Goal: Task Accomplishment & Management: Manage account settings

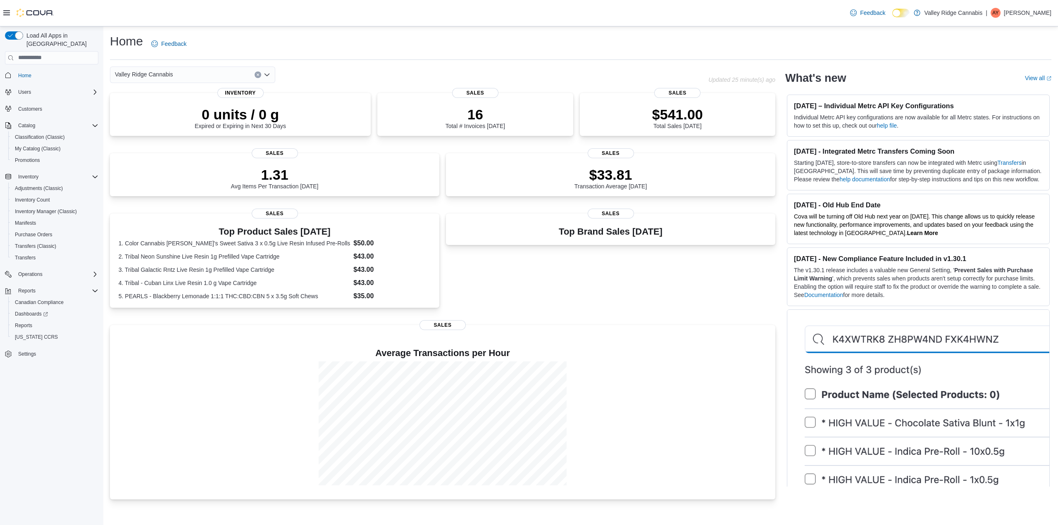
click at [638, 288] on div "Top Brand Sales Today Sales" at bounding box center [610, 265] width 329 height 102
click at [44, 145] on span "My Catalog (Classic)" at bounding box center [38, 148] width 46 height 7
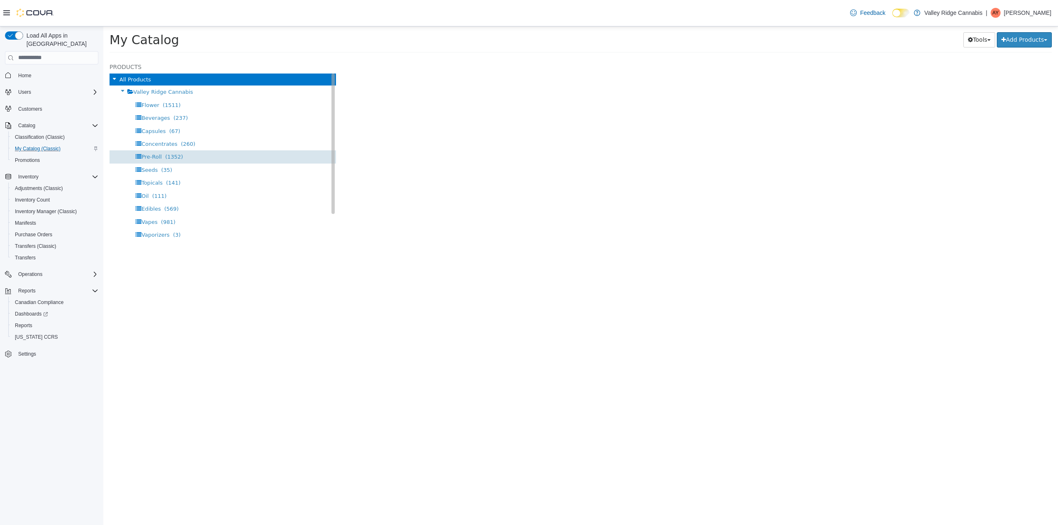
select select "**********"
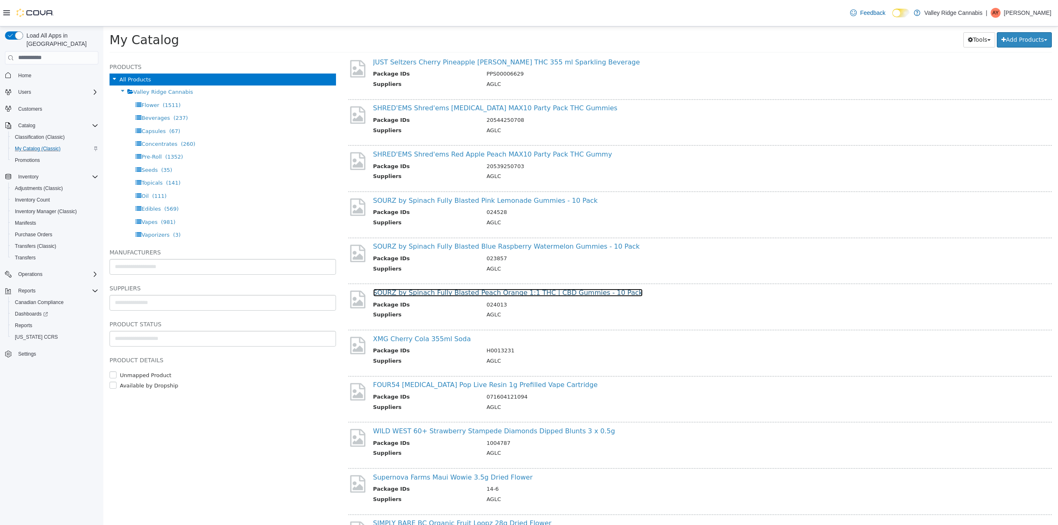
scroll to position [165, 0]
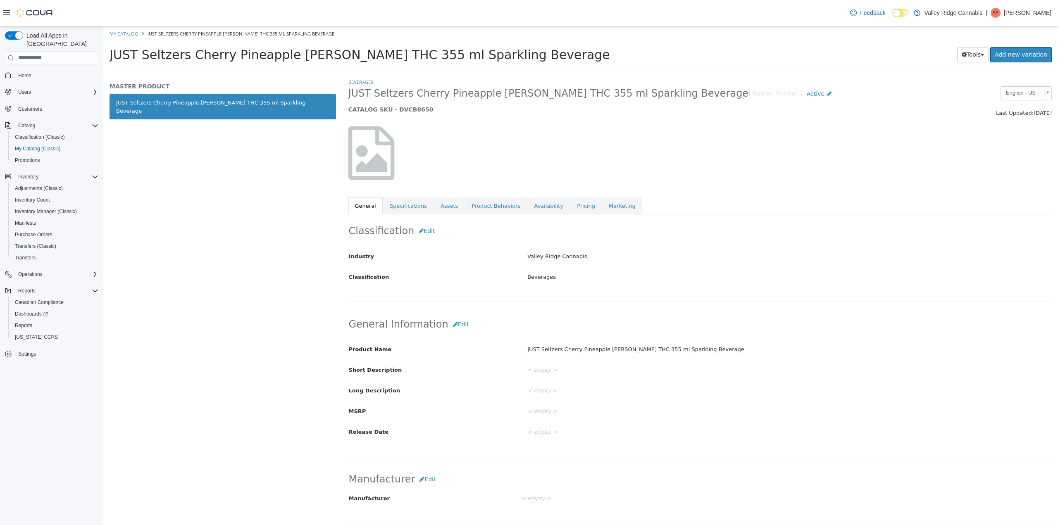
drag, startPoint x: 503, startPoint y: 60, endPoint x: 110, endPoint y: 59, distance: 392.9
click at [110, 59] on h1 "JUST Seltzers Cherry Pineapple Seltzer THC 355 ml Sparkling Beverage" at bounding box center [501, 54] width 785 height 16
copy span "JUST Seltzers Cherry Pineapple Seltzer THC 355 ml Sparkling Beverage"
click at [447, 201] on link "Assets" at bounding box center [449, 205] width 31 height 17
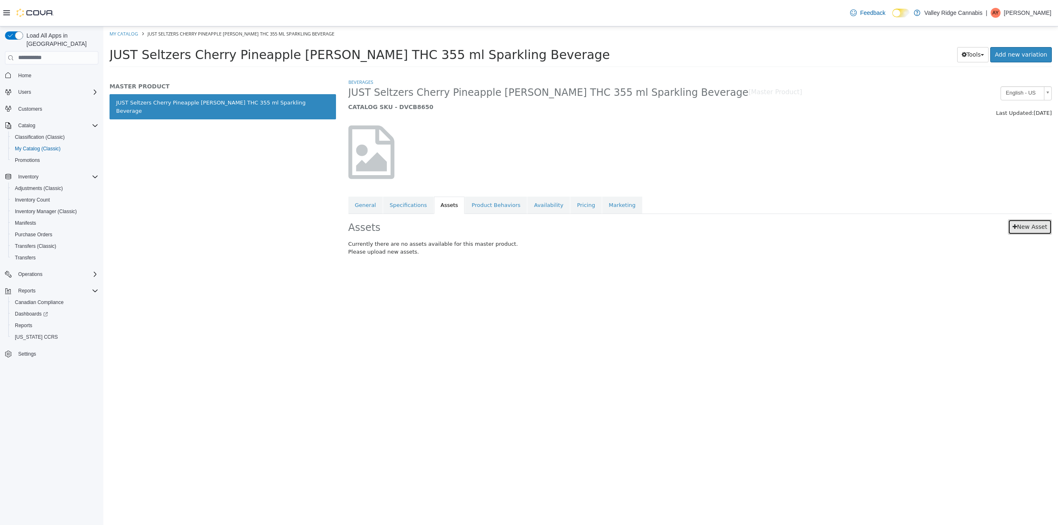
click at [1045, 226] on link "New Asset" at bounding box center [1030, 226] width 44 height 15
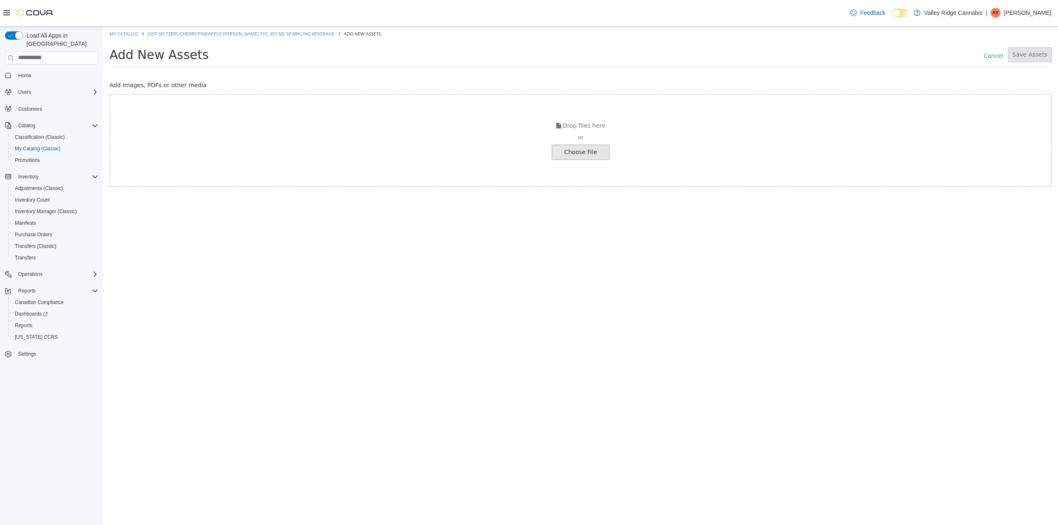
click at [583, 145] on input "file" at bounding box center [148, 152] width 922 height 14
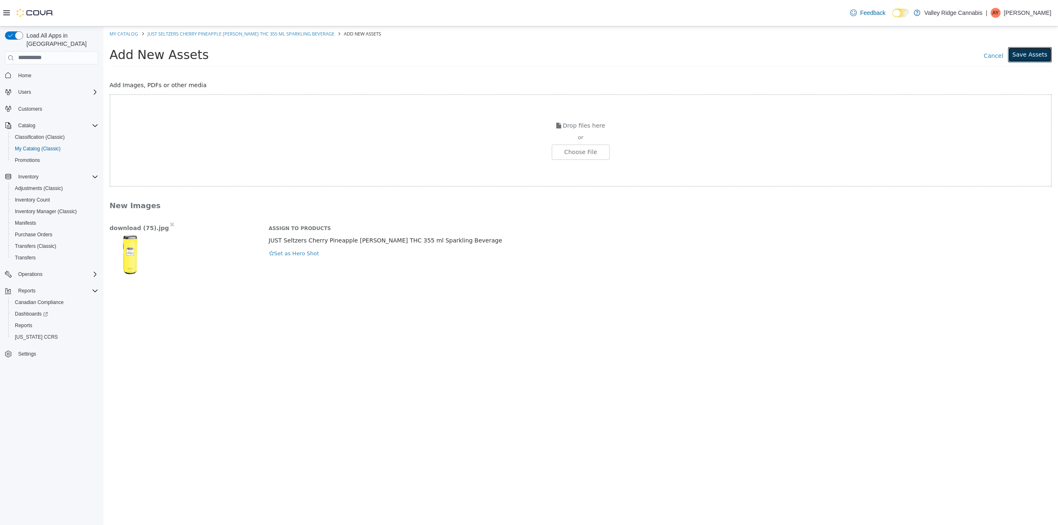
click at [1029, 50] on button "Save Assets" at bounding box center [1030, 54] width 44 height 15
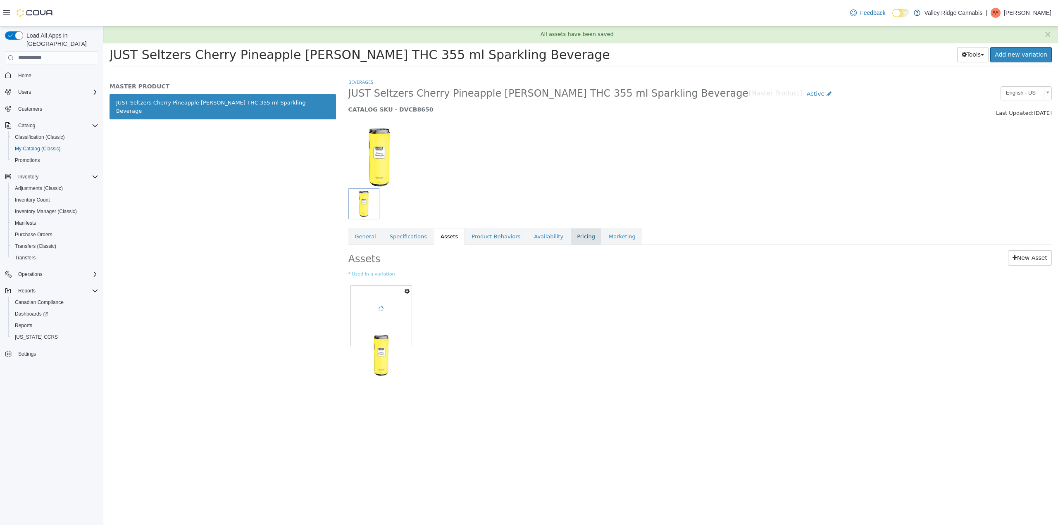
click at [570, 230] on link "Pricing" at bounding box center [585, 236] width 31 height 17
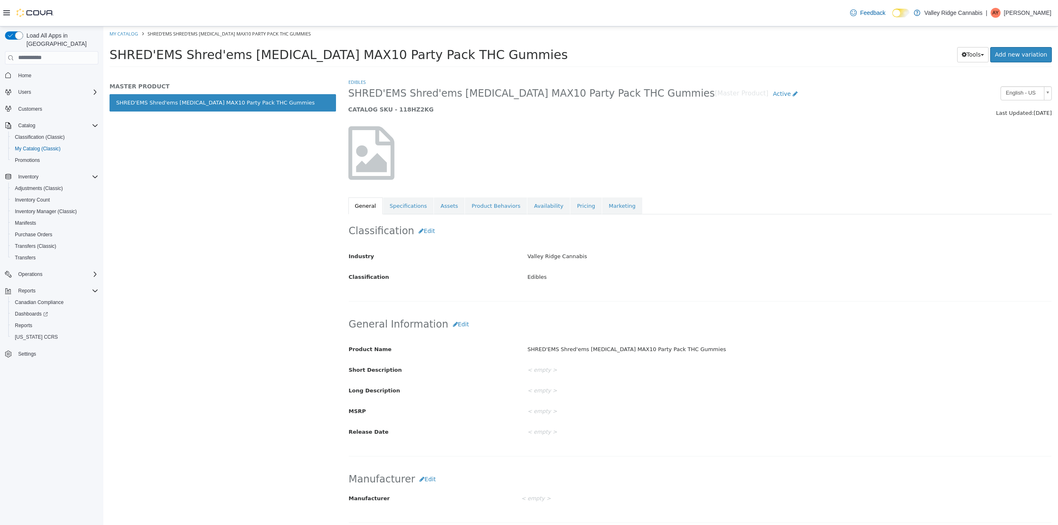
click at [514, 56] on h1 "SHRED'EMS Shred'ems Shark Attack MAX10 Party Pack THC Gummies" at bounding box center [495, 54] width 773 height 16
drag, startPoint x: 504, startPoint y: 52, endPoint x: 103, endPoint y: 59, distance: 401.7
click at [103, 59] on html "Saving Bulk Changes... × My Catalog SHRED'EMS Shred'ems Shark Attack MAX10 Part…" at bounding box center [580, 49] width 954 height 46
copy span "SHRED'EMS Shred'ems Shark Attack MAX10 Party Pack THC Gummies"
click at [439, 211] on link "Assets" at bounding box center [449, 205] width 31 height 17
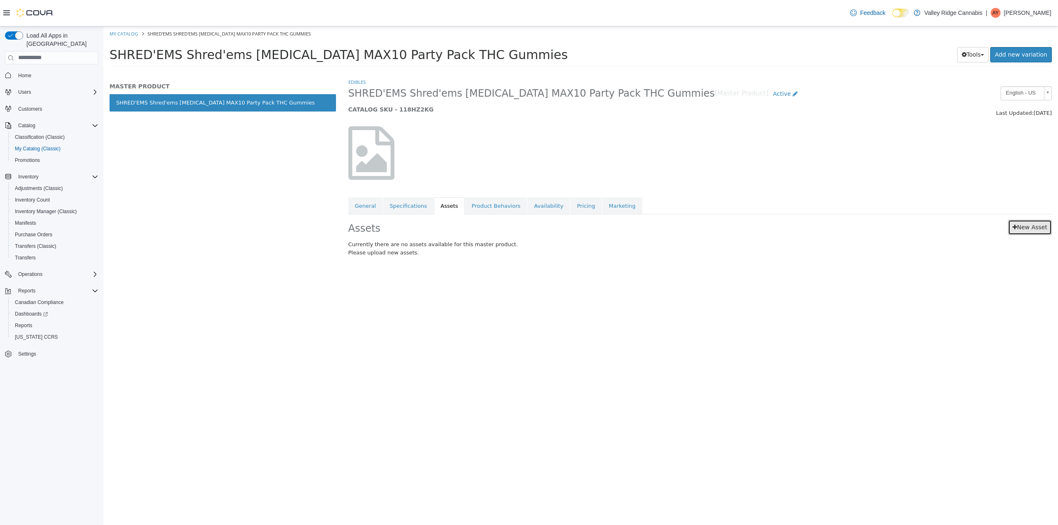
click at [1018, 229] on link "New Asset" at bounding box center [1030, 226] width 44 height 15
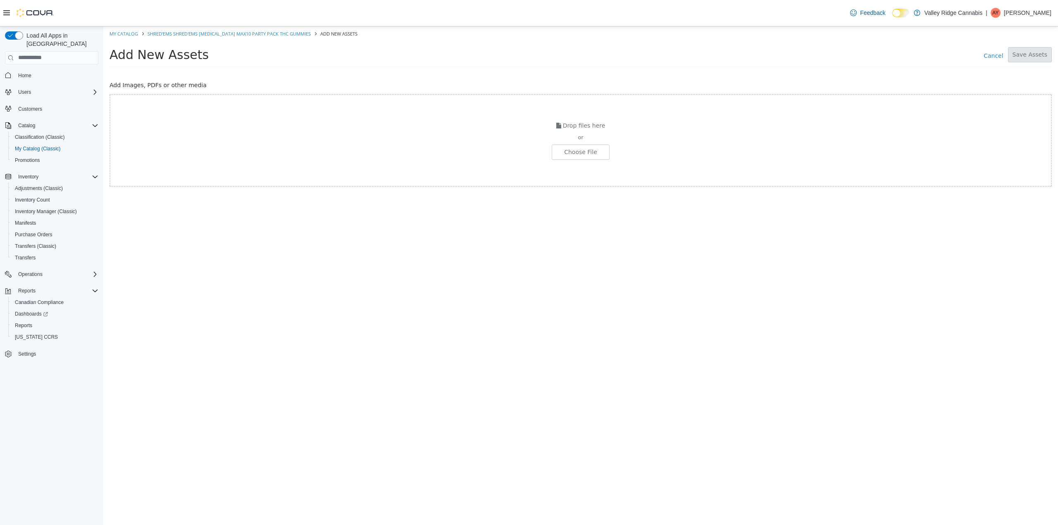
click at [584, 160] on div "Drop files here or Choose File" at bounding box center [580, 140] width 942 height 93
click at [587, 152] on input "file" at bounding box center [148, 152] width 922 height 14
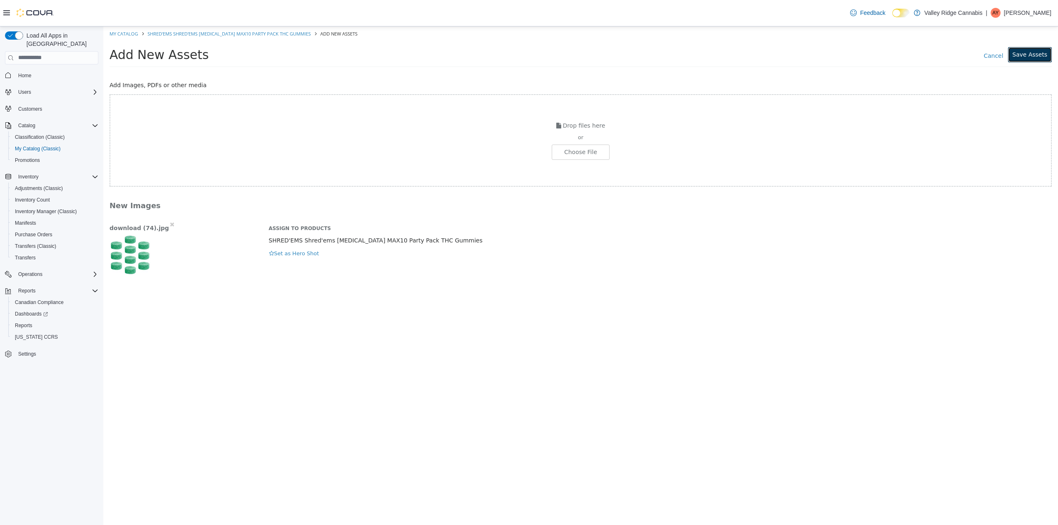
click at [1030, 53] on button "Save Assets" at bounding box center [1030, 54] width 44 height 15
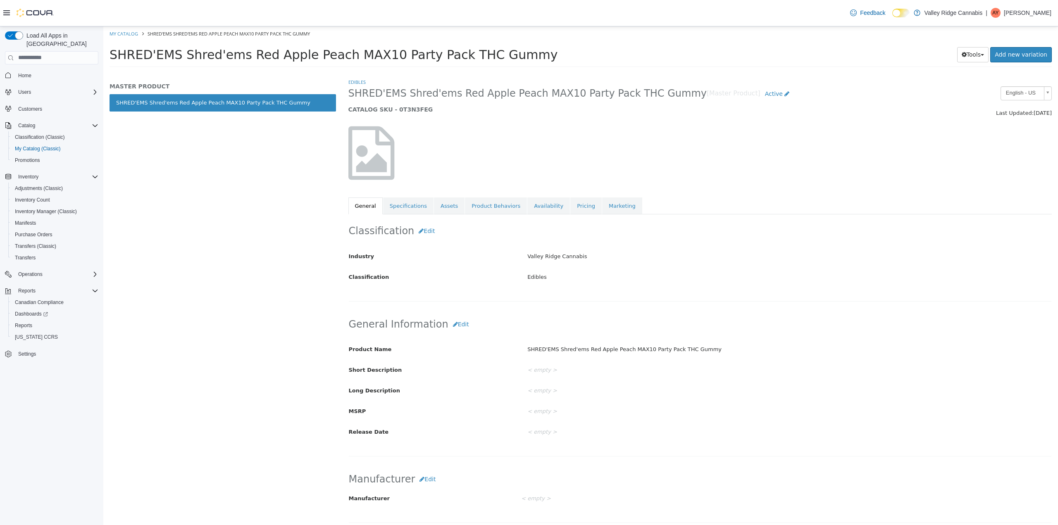
click at [514, 61] on h1 "SHRED'EMS Shred'ems Red Apple Peach MAX10 Party Pack THC Gummy" at bounding box center [494, 54] width 770 height 16
drag, startPoint x: 517, startPoint y: 56, endPoint x: 108, endPoint y: 57, distance: 408.6
click at [108, 57] on div "SHRED'EMS Shred'ems Red Apple Peach MAX10 Party Pack THC Gummy Tools Clone Prin…" at bounding box center [580, 56] width 954 height 31
copy span "SHRED'EMS Shred'ems Red Apple Peach MAX10 Party Pack THC Gummy"
click at [444, 212] on link "Assets" at bounding box center [449, 205] width 31 height 17
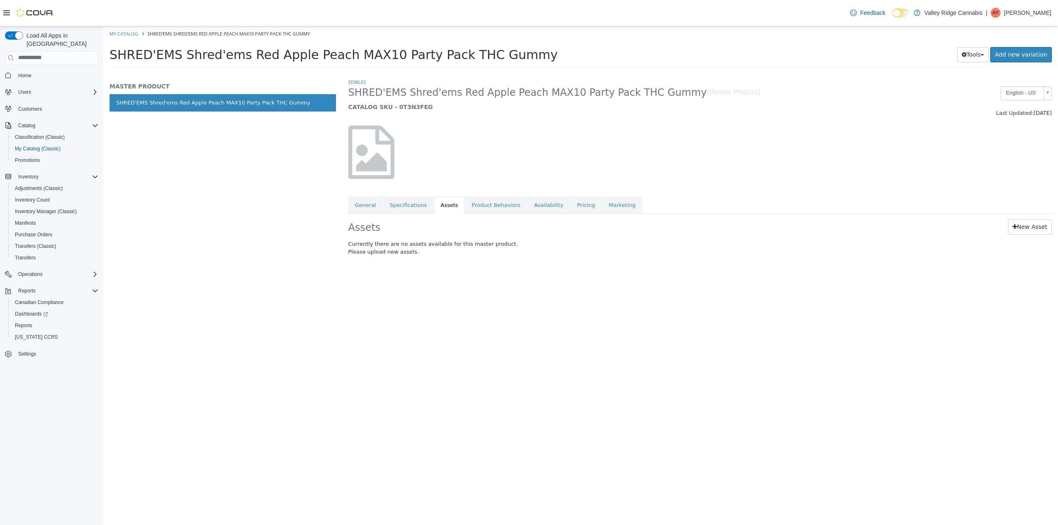
click at [529, 202] on link "Availability" at bounding box center [548, 204] width 43 height 17
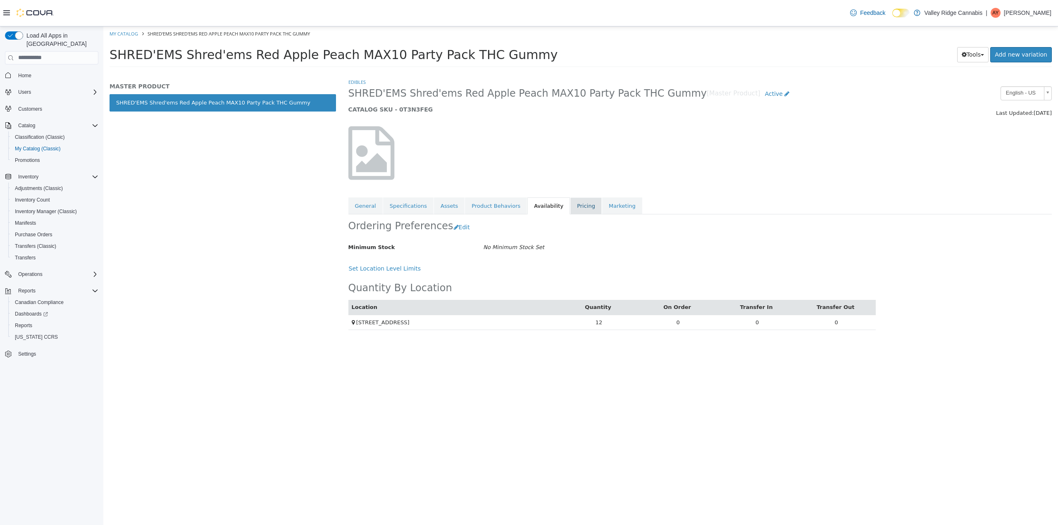
click at [570, 210] on link "Pricing" at bounding box center [585, 205] width 31 height 17
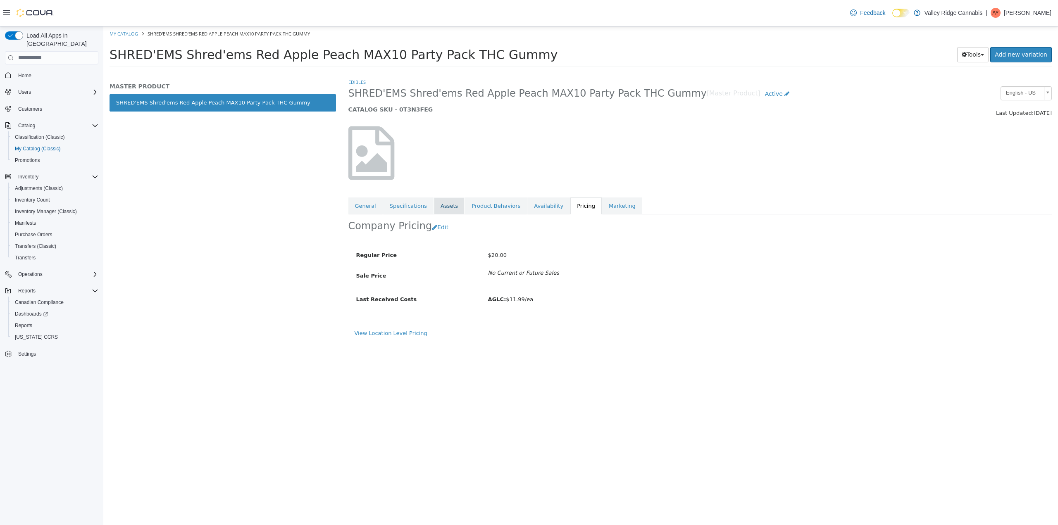
click at [444, 203] on link "Assets" at bounding box center [449, 205] width 31 height 17
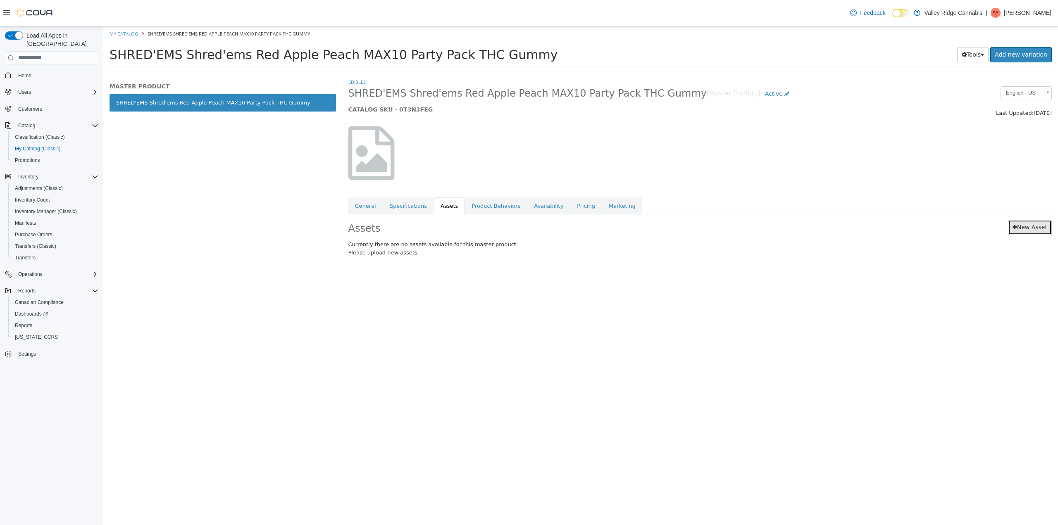
click at [1017, 226] on icon at bounding box center [1014, 227] width 5 height 6
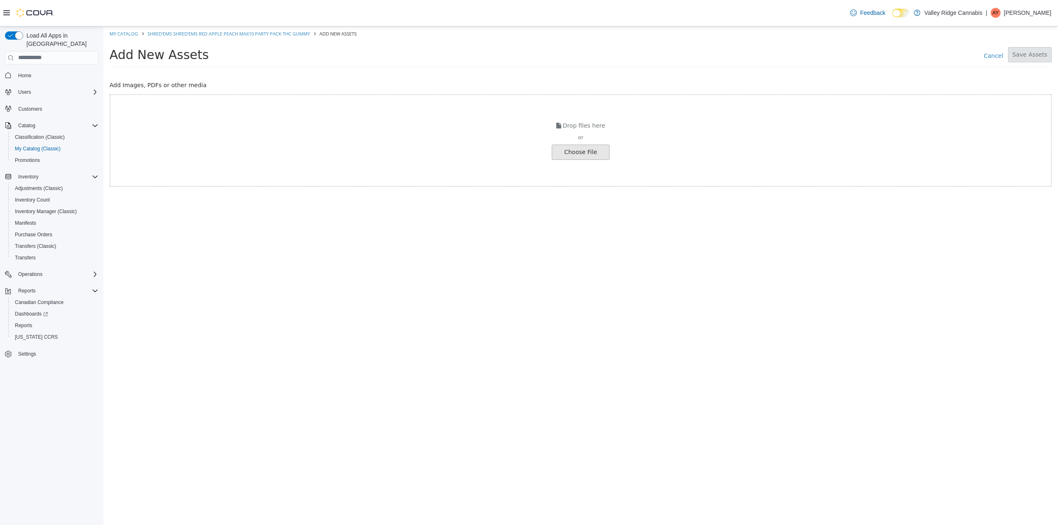
click at [578, 147] on input "file" at bounding box center [148, 152] width 922 height 14
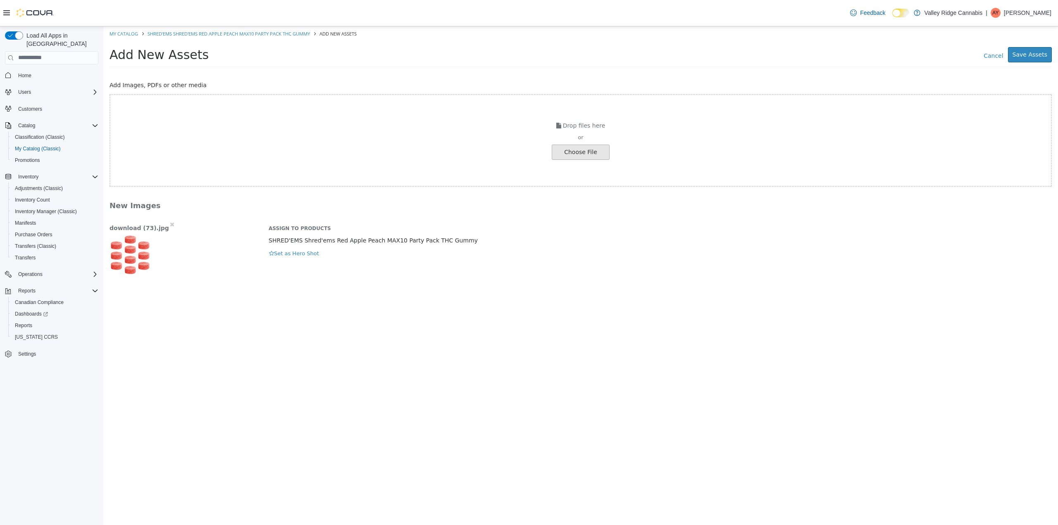
click at [1052, 50] on div "Add New Assets Cancel Save Assets" at bounding box center [580, 56] width 954 height 31
click at [1039, 52] on button "Save Assets" at bounding box center [1030, 54] width 44 height 15
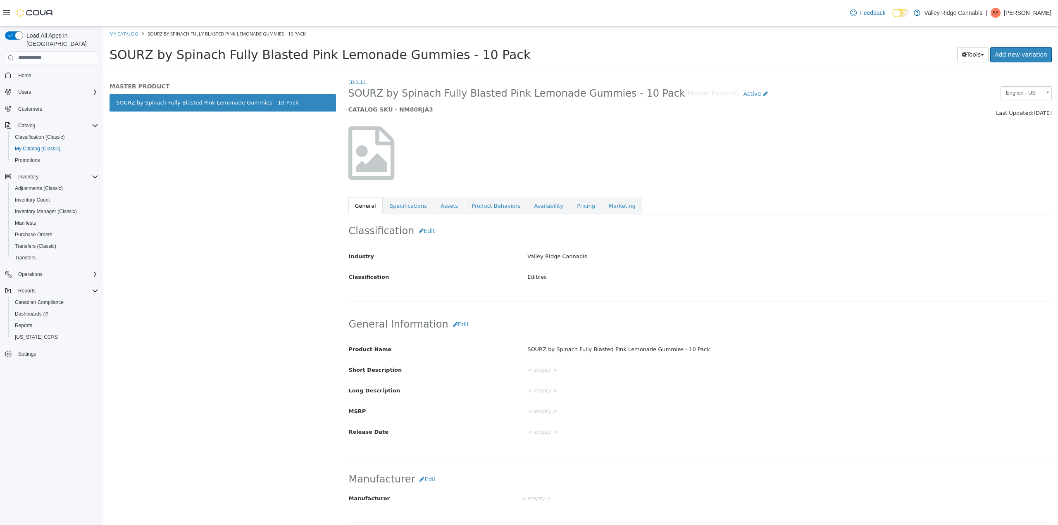
drag, startPoint x: 485, startPoint y: 55, endPoint x: 106, endPoint y: 48, distance: 378.5
click at [106, 48] on div "SOURZ by Spinach Fully Blasted Pink Lemonade Gummies - 10 Pack Tools Clone Prin…" at bounding box center [580, 56] width 954 height 31
copy span "SOURZ by Spinach Fully Blasted Pink Lemonade Gummies - 10 Pack"
click at [446, 207] on link "Assets" at bounding box center [449, 205] width 31 height 17
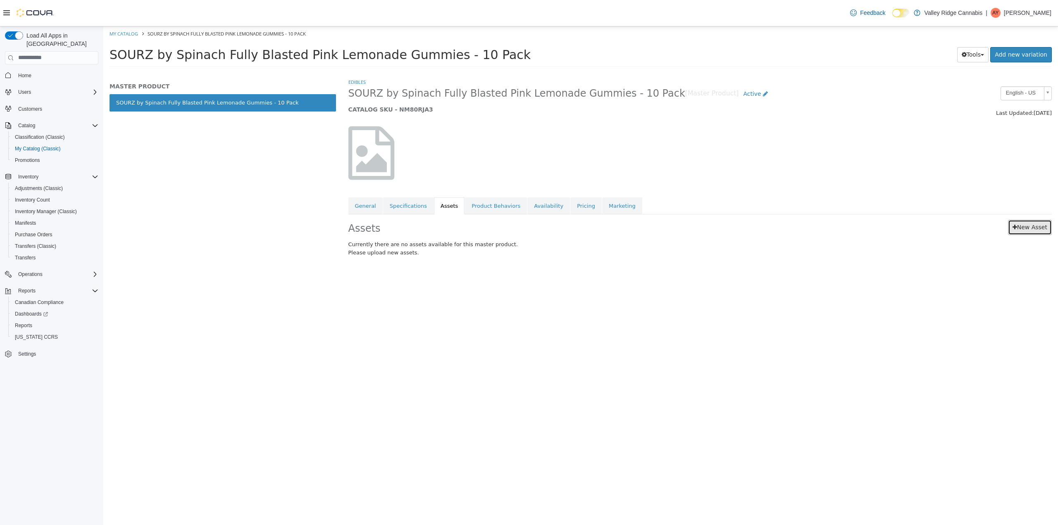
click at [1042, 224] on link "New Asset" at bounding box center [1030, 226] width 44 height 15
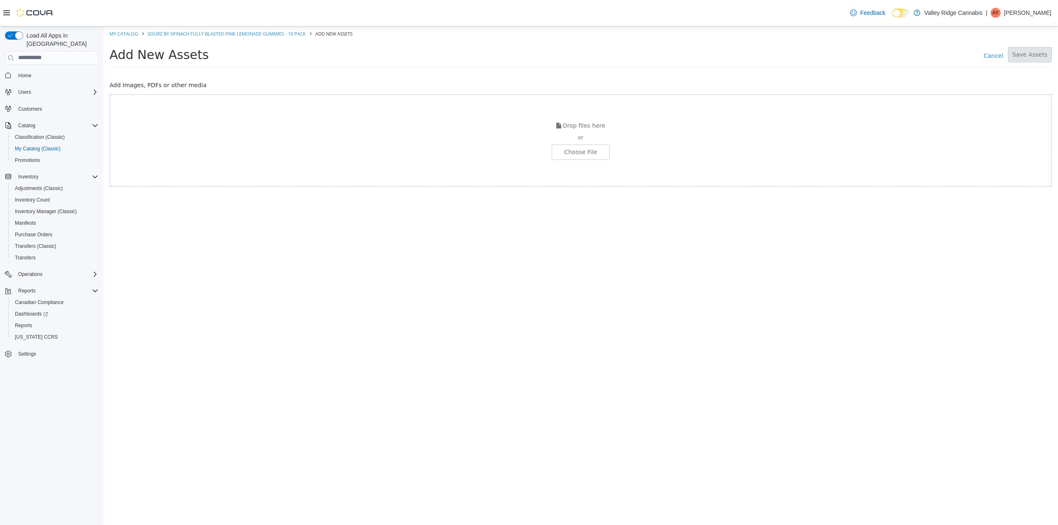
click at [539, 131] on div "Drop files here or Choose File" at bounding box center [580, 140] width 942 height 93
click at [569, 147] on input "file" at bounding box center [148, 152] width 922 height 14
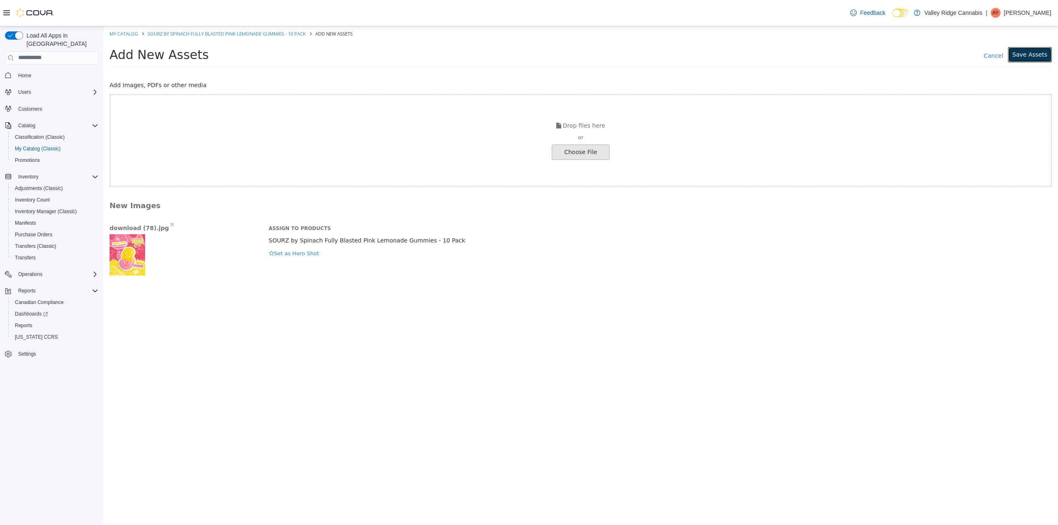
click at [1034, 48] on button "Save Assets" at bounding box center [1030, 54] width 44 height 15
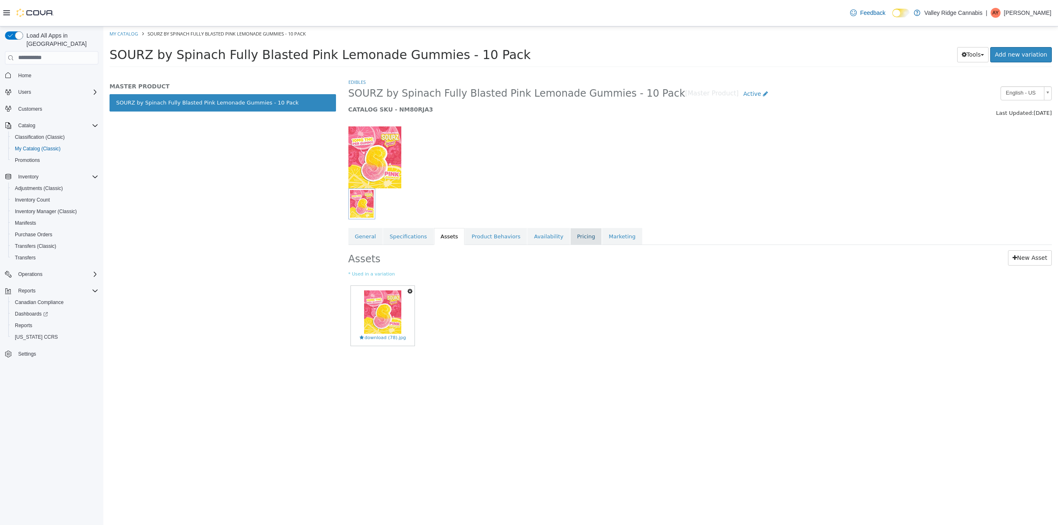
click at [570, 241] on link "Pricing" at bounding box center [585, 236] width 31 height 17
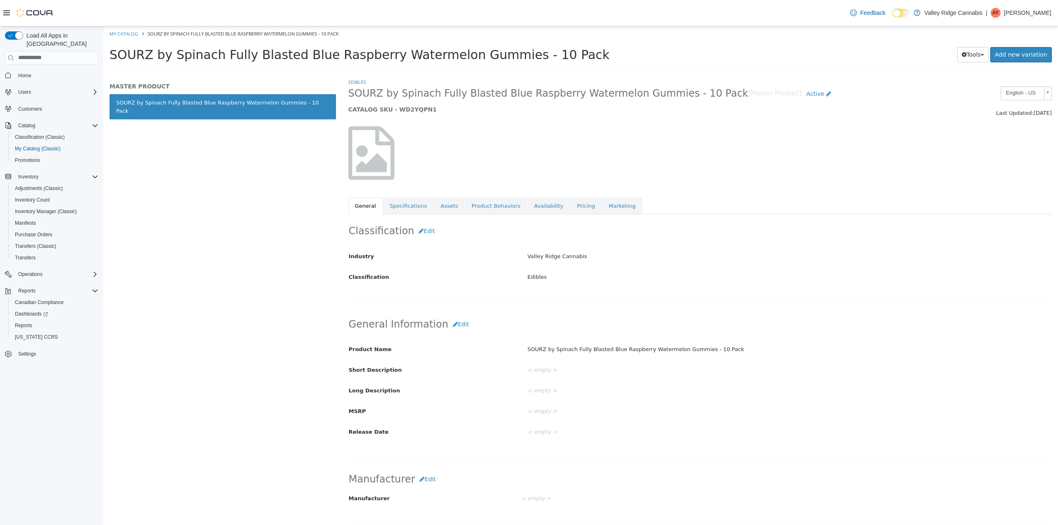
drag, startPoint x: 572, startPoint y: 50, endPoint x: 112, endPoint y: 58, distance: 460.3
click at [112, 58] on h1 "SOURZ by Spinach Fully Blasted Blue Raspberry Watermelon Gummies - 10 Pack" at bounding box center [501, 54] width 785 height 16
copy span "SOURZ by Spinach Fully Blasted Blue Raspberry Watermelon Gummies - 10 Pack"
click at [476, 54] on span "SOURZ by Spinach Fully Blasted Blue Raspberry Watermelon Gummies - 10 Pack" at bounding box center [359, 54] width 500 height 14
copy span "SOURZ by Spinach Fully Blasted Blue Raspberry Watermelon Gummies - 10 Pack"
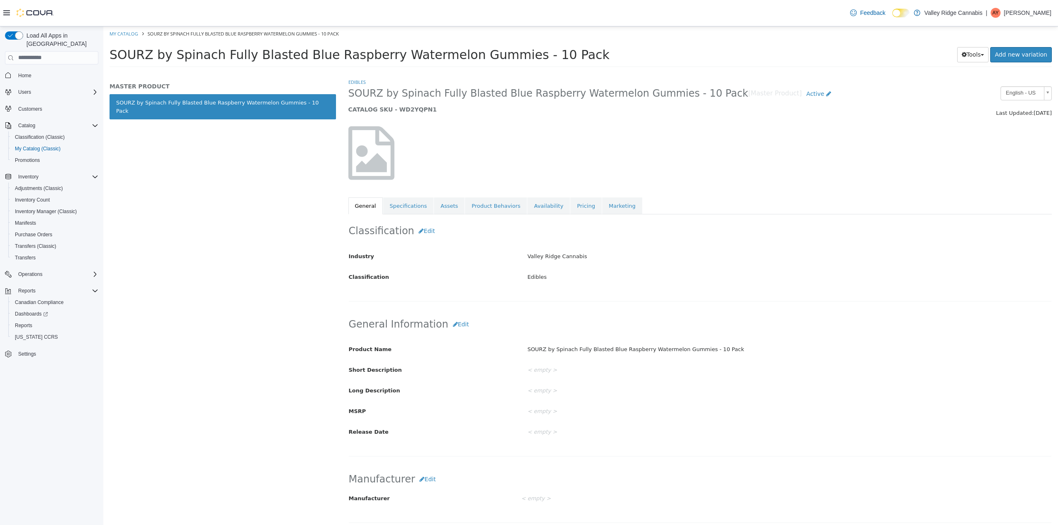
click at [448, 195] on div "Edibles SOURZ by Spinach Fully Blasted Blue Raspberry Watermelon Gummies - 10 P…" at bounding box center [700, 146] width 704 height 136
click at [445, 205] on link "Assets" at bounding box center [449, 205] width 31 height 17
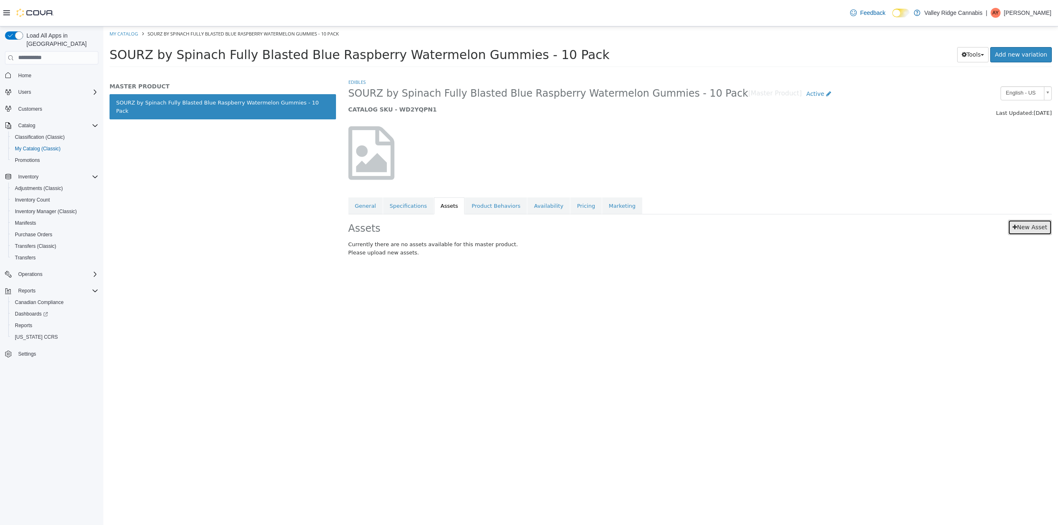
click at [1019, 228] on link "New Asset" at bounding box center [1030, 226] width 44 height 15
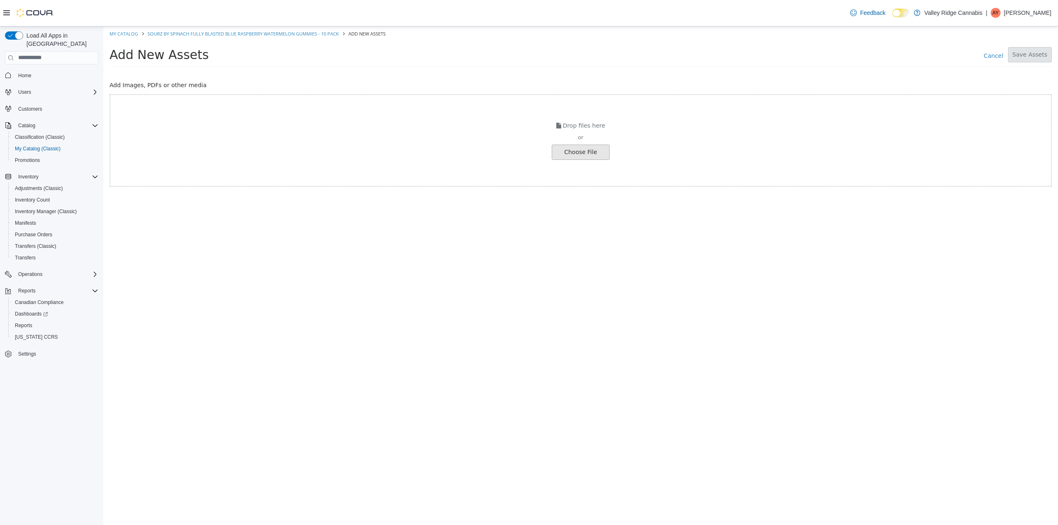
click at [568, 149] on input "file" at bounding box center [148, 152] width 922 height 14
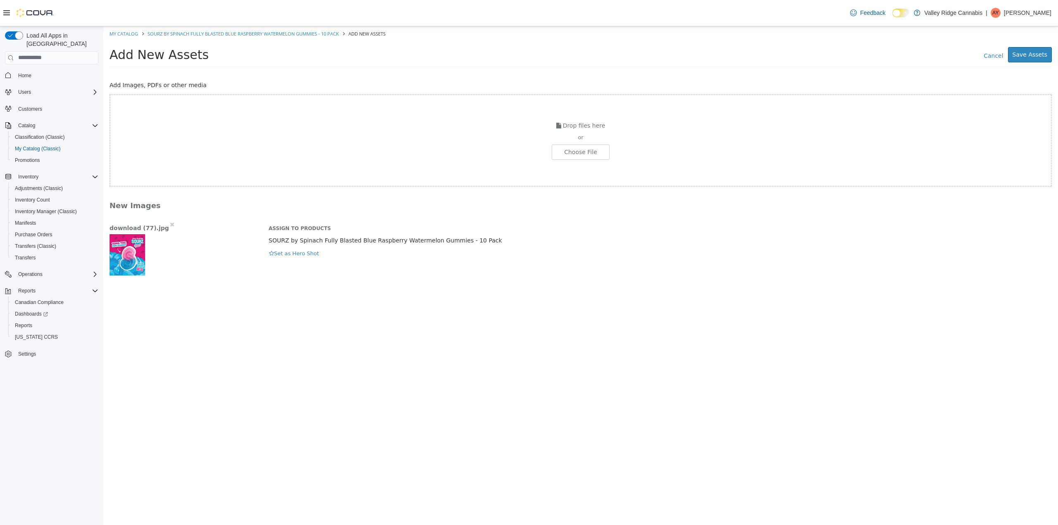
click at [1008, 47] on div "Cancel Save Assets" at bounding box center [846, 54] width 409 height 15
click at [1013, 49] on button "Save Assets" at bounding box center [1030, 54] width 44 height 15
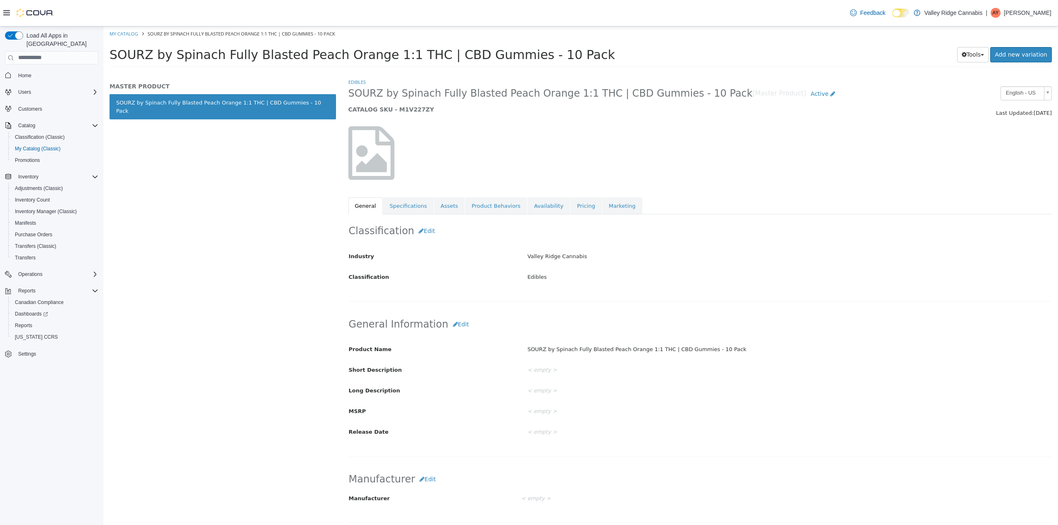
drag, startPoint x: 575, startPoint y: 57, endPoint x: 103, endPoint y: 63, distance: 471.9
click at [103, 63] on div "SOURZ by Spinach Fully Blasted Peach Orange 1:1 THC | CBD Gummies - 10 Pack Too…" at bounding box center [580, 56] width 954 height 31
copy span "SOURZ by Spinach Fully Blasted Peach Orange 1:1 THC | CBD Gummies - 10 Pack"
click at [533, 201] on link "Availability" at bounding box center [548, 205] width 43 height 17
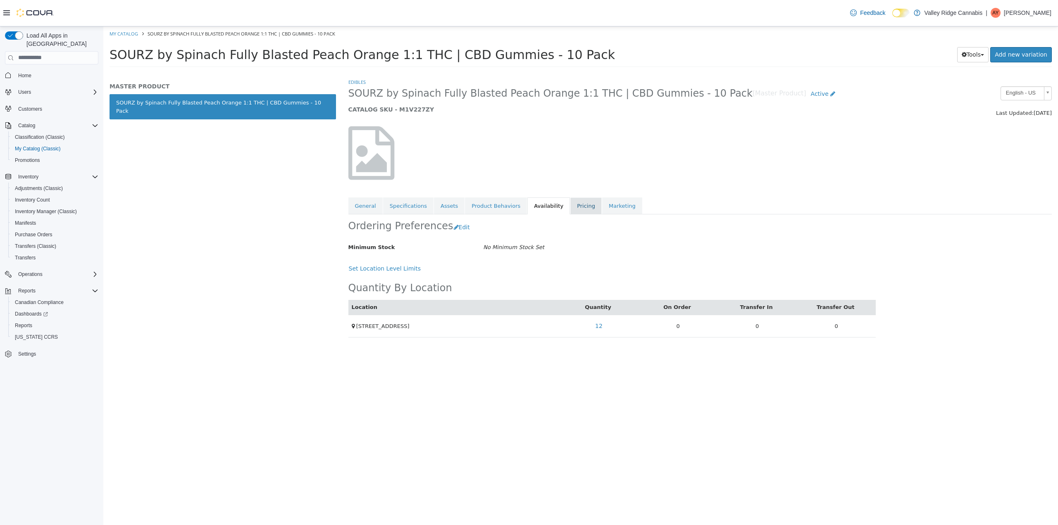
click at [570, 202] on link "Pricing" at bounding box center [585, 205] width 31 height 17
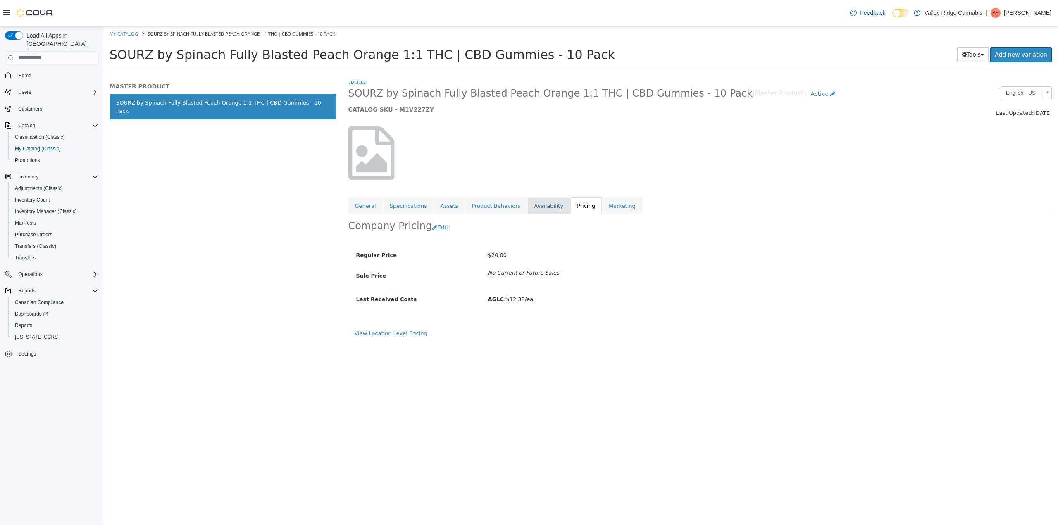
click at [537, 202] on link "Availability" at bounding box center [548, 205] width 43 height 17
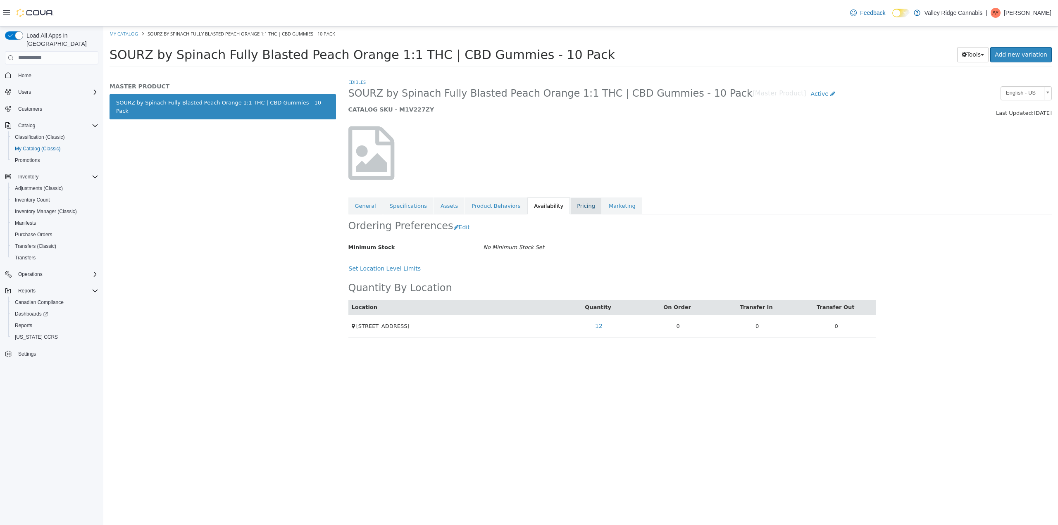
click at [570, 202] on link "Pricing" at bounding box center [585, 205] width 31 height 17
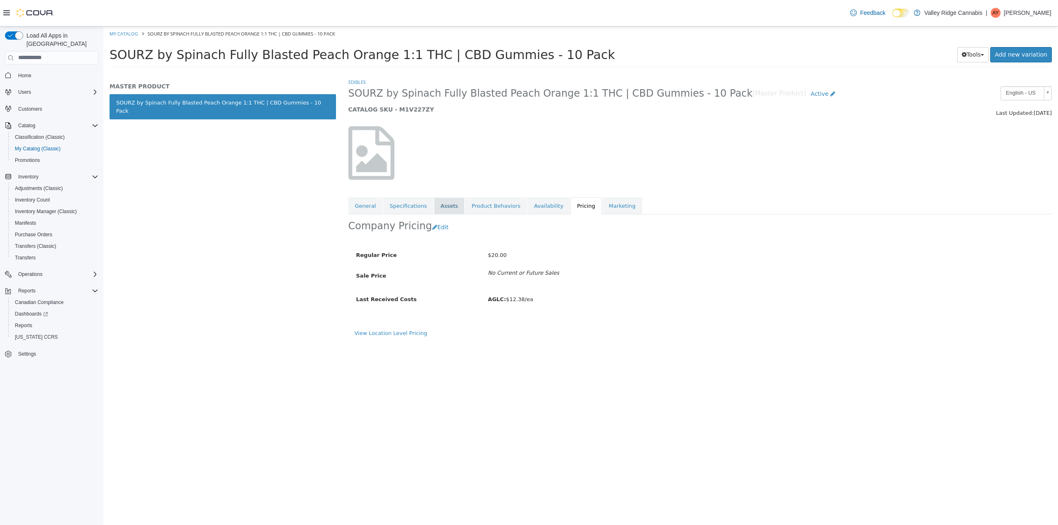
click at [435, 204] on link "Assets" at bounding box center [449, 205] width 31 height 17
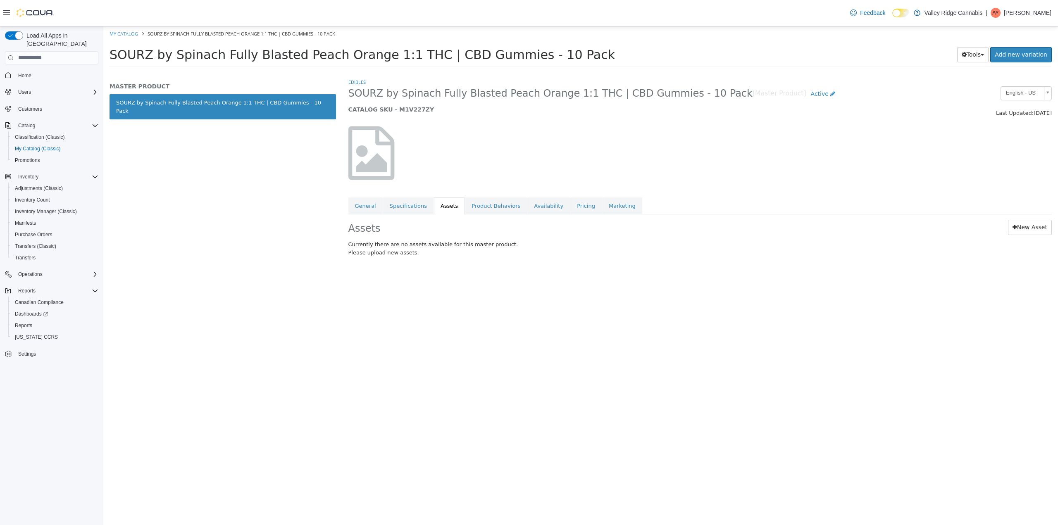
drag, startPoint x: 553, startPoint y: 56, endPoint x: 105, endPoint y: 57, distance: 448.3
click at [105, 57] on div "SOURZ by Spinach Fully Blasted Peach Orange 1:1 THC | CBD Gummies - 10 Pack Too…" at bounding box center [580, 56] width 954 height 31
copy span "SOURZ by Spinach Fully Blasted Peach Orange 1:1 THC | CBD Gummies - 10 Pack"
click at [1030, 225] on link "New Asset" at bounding box center [1030, 226] width 44 height 15
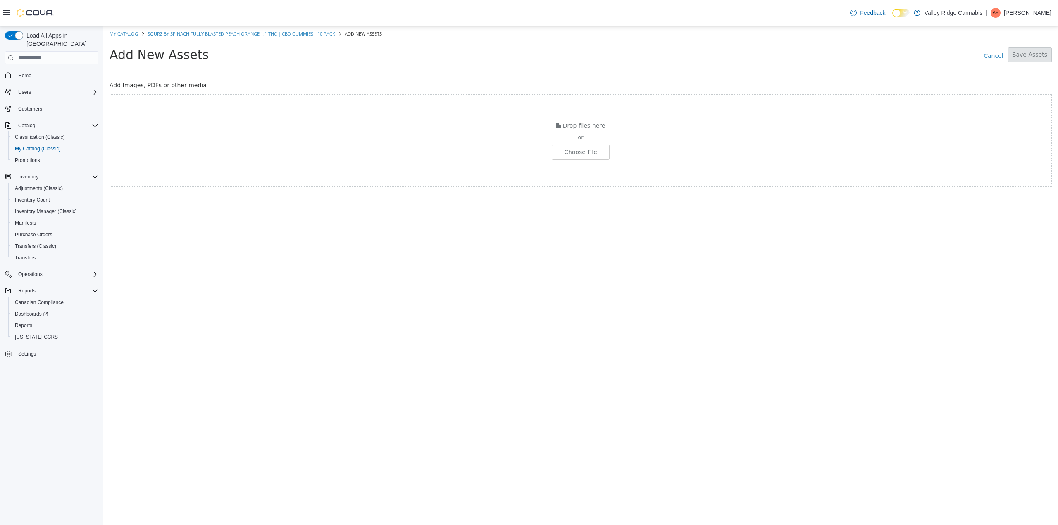
click at [561, 140] on div "or" at bounding box center [580, 137] width 940 height 8
click at [563, 144] on div "Drop files here or Choose File" at bounding box center [580, 140] width 942 height 93
click at [587, 157] on input "file" at bounding box center [148, 152] width 922 height 14
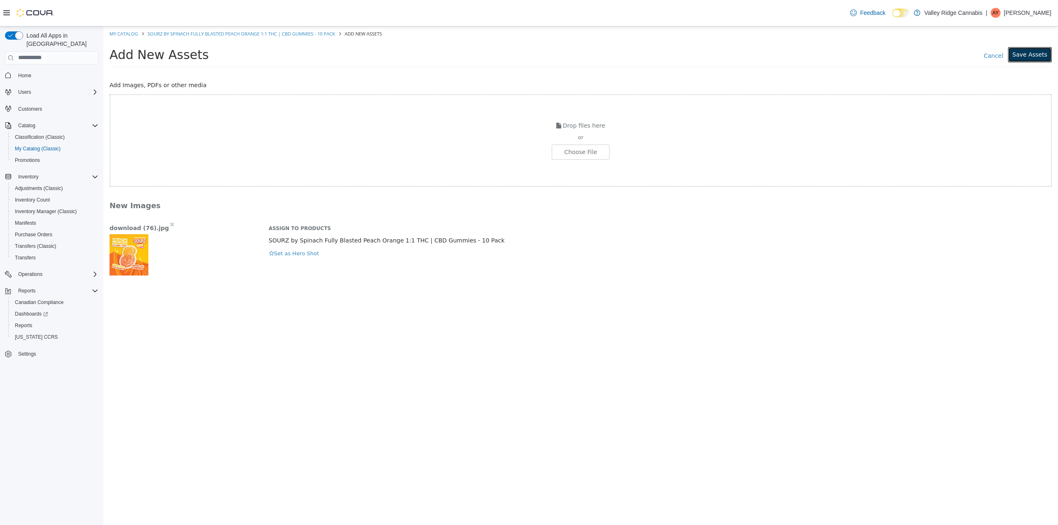
drag, startPoint x: 1031, startPoint y: 55, endPoint x: 936, endPoint y: 41, distance: 96.0
click at [1031, 55] on button "Save Assets" at bounding box center [1030, 54] width 44 height 15
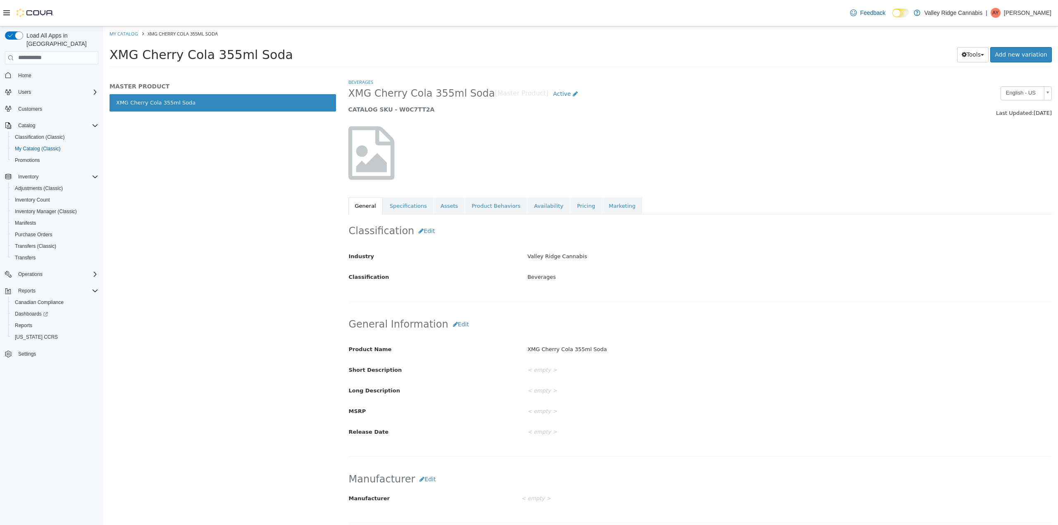
drag, startPoint x: 285, startPoint y: 55, endPoint x: 103, endPoint y: 55, distance: 181.8
click at [103, 55] on div "XMG Cherry Cola 355ml Soda Tools Clone Print Labels Add new variation" at bounding box center [580, 56] width 954 height 31
copy span "XMG Cherry Cola 355ml Soda"
click at [445, 202] on link "Assets" at bounding box center [449, 205] width 31 height 17
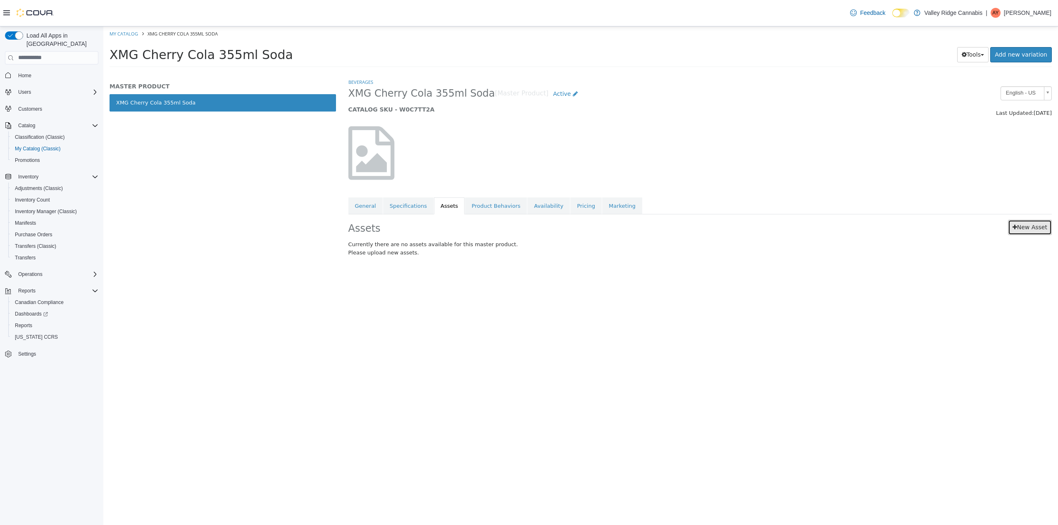
click at [1033, 233] on link "New Asset" at bounding box center [1030, 226] width 44 height 15
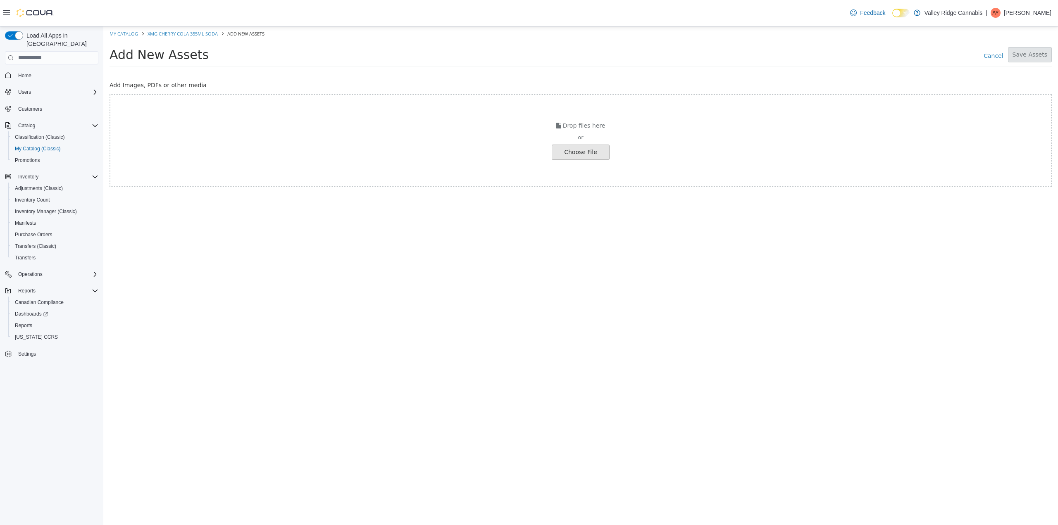
click at [567, 150] on input "file" at bounding box center [148, 152] width 922 height 14
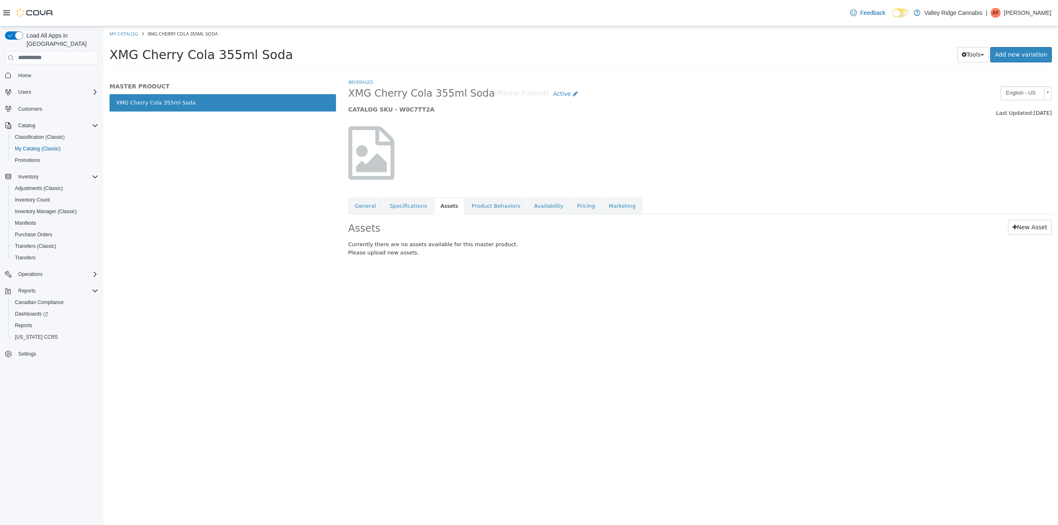
drag, startPoint x: 281, startPoint y: 56, endPoint x: 109, endPoint y: 55, distance: 171.9
click at [109, 55] on div "XMG Cherry Cola 355ml Soda Tools Clone Print Labels Add new variation" at bounding box center [580, 56] width 954 height 31
copy span "XMG Cherry Cola 355ml Soda"
click at [1029, 221] on link "New Asset" at bounding box center [1030, 226] width 44 height 15
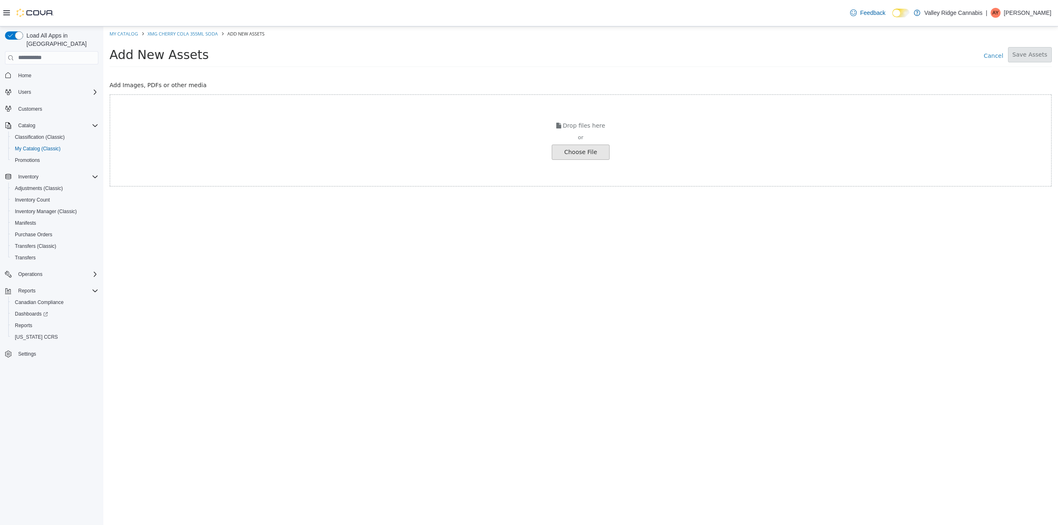
click at [567, 157] on input "file" at bounding box center [148, 152] width 922 height 14
click at [1038, 63] on div "Add New Assets Cancel Save Assets" at bounding box center [580, 56] width 942 height 21
click at [1038, 57] on button "Save Assets" at bounding box center [1030, 54] width 44 height 15
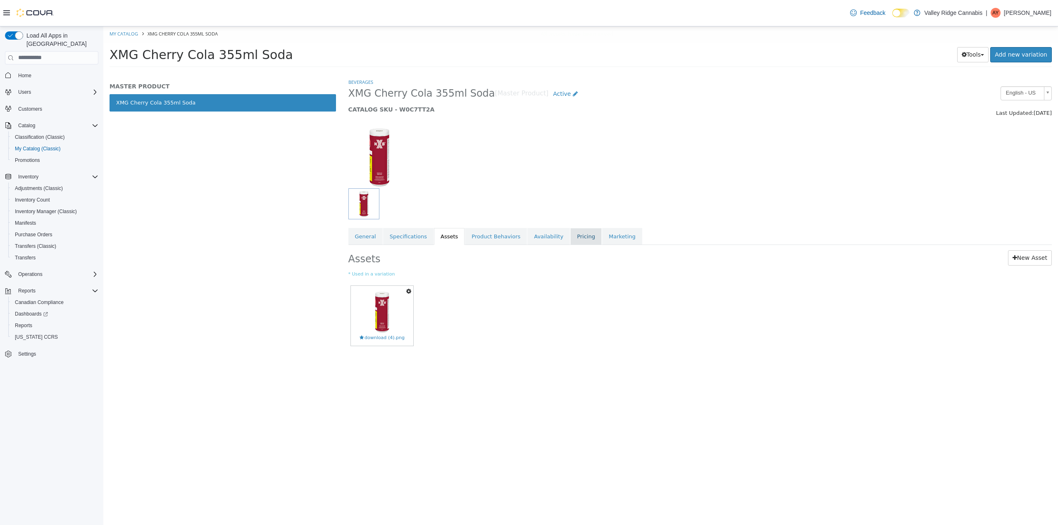
click at [570, 230] on link "Pricing" at bounding box center [585, 236] width 31 height 17
click at [447, 236] on link "Assets" at bounding box center [449, 236] width 31 height 17
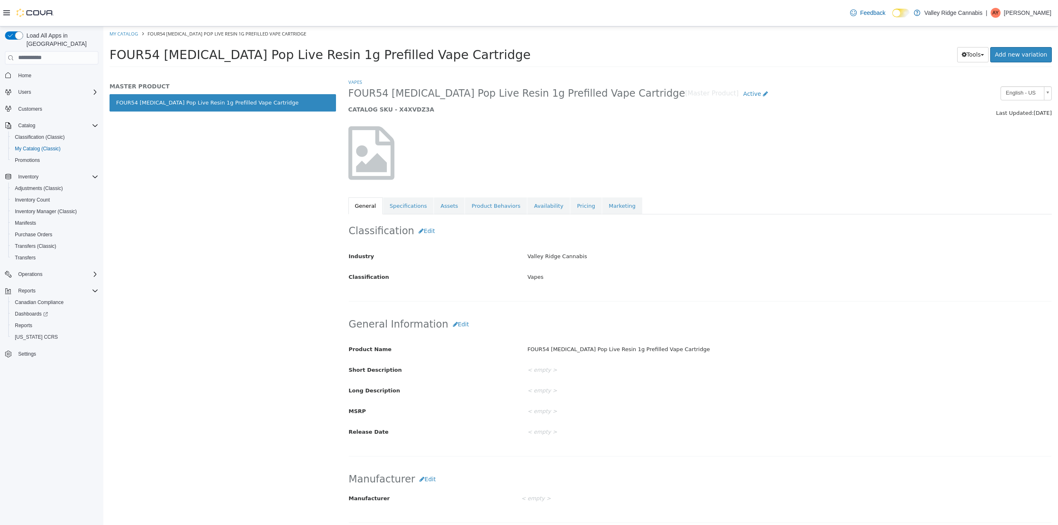
drag, startPoint x: 430, startPoint y: 57, endPoint x: 105, endPoint y: 59, distance: 324.8
click at [105, 59] on div "FOUR54 [MEDICAL_DATA] Pop Live Resin 1g Prefilled Vape Cartridge Tools Clone Pr…" at bounding box center [580, 56] width 954 height 31
copy span "FOUR54 [MEDICAL_DATA] Pop Live Resin 1g Prefilled Vape Cartridge"
click at [443, 197] on link "Assets" at bounding box center [449, 205] width 31 height 17
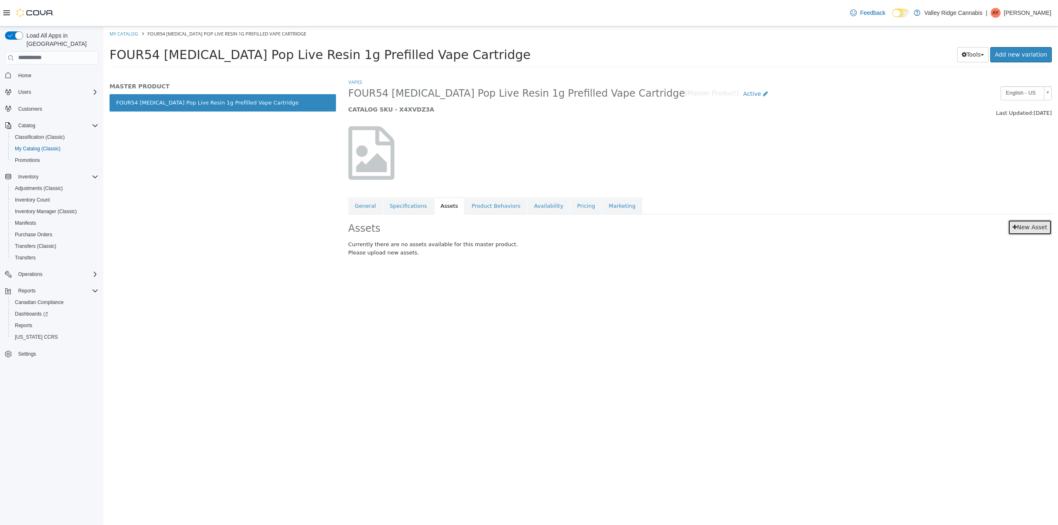
click at [1038, 233] on link "New Asset" at bounding box center [1030, 226] width 44 height 15
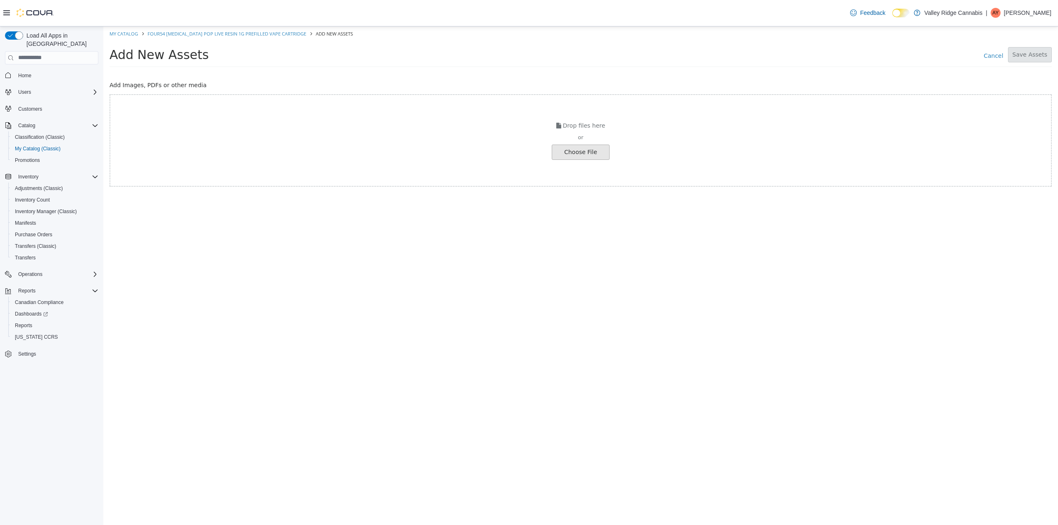
click at [590, 154] on input "file" at bounding box center [148, 152] width 922 height 14
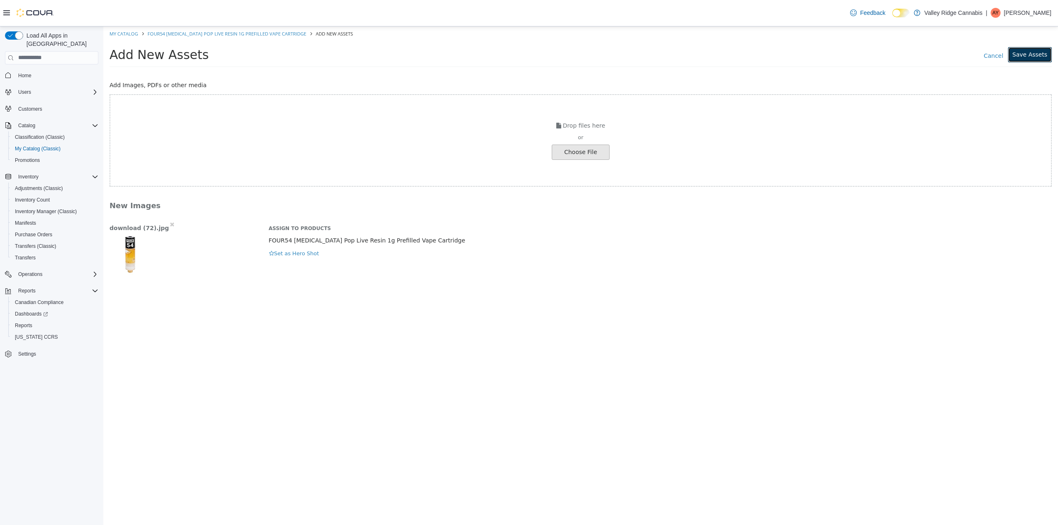
click at [1042, 54] on button "Save Assets" at bounding box center [1030, 54] width 44 height 15
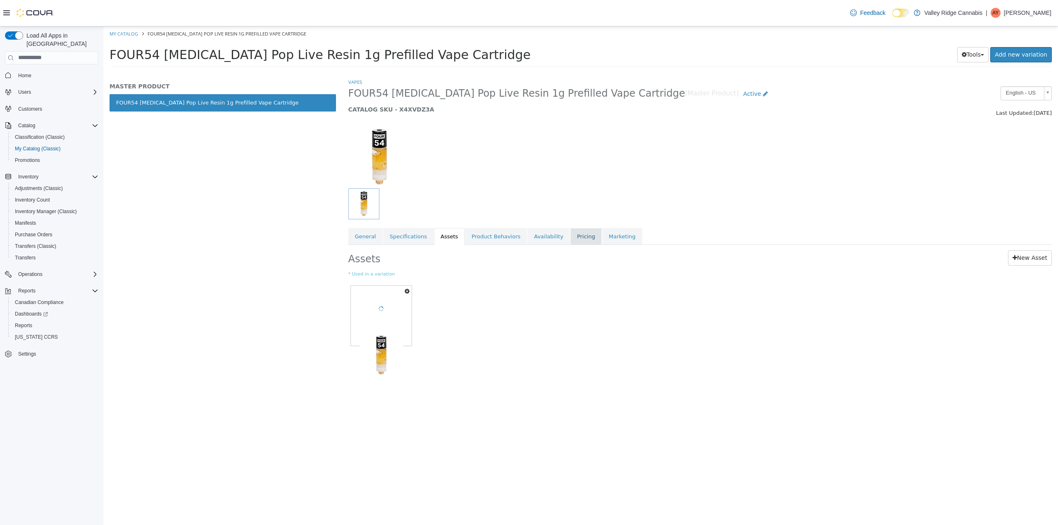
click at [570, 243] on link "Pricing" at bounding box center [585, 236] width 31 height 17
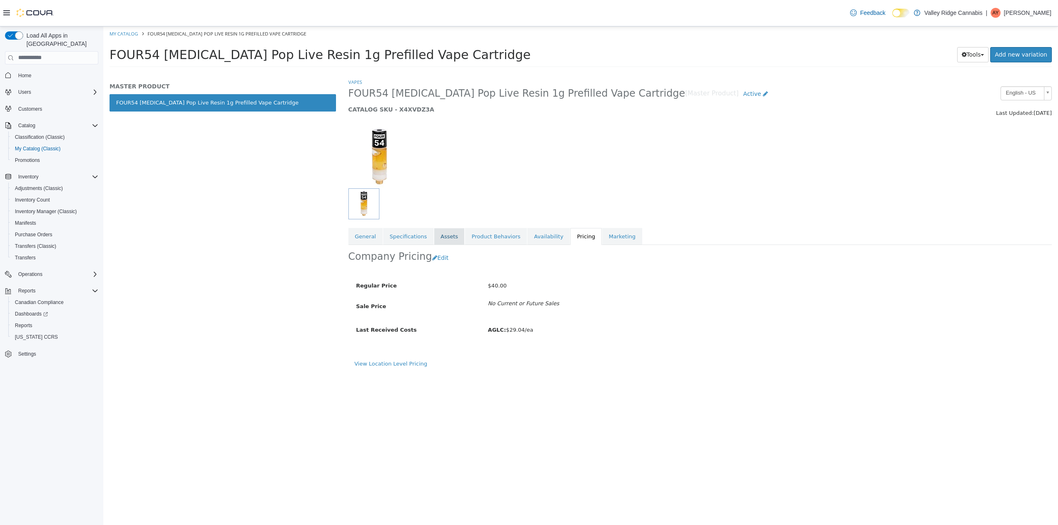
click at [450, 236] on link "Assets" at bounding box center [449, 236] width 31 height 17
click at [478, 183] on div at bounding box center [461, 157] width 238 height 62
click at [497, 178] on div at bounding box center [461, 157] width 238 height 62
click at [570, 236] on link "Pricing" at bounding box center [585, 236] width 31 height 17
click at [443, 236] on link "Assets" at bounding box center [449, 236] width 31 height 17
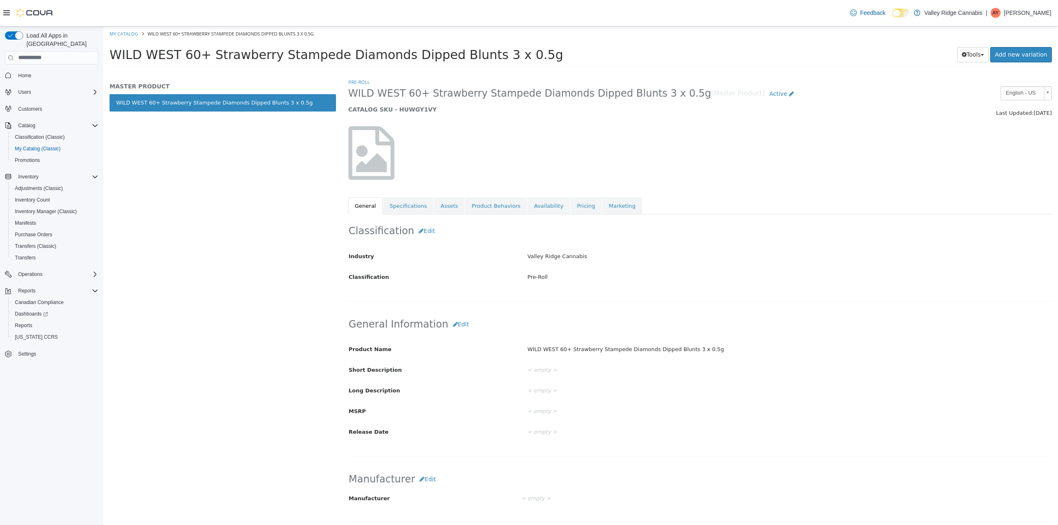
drag, startPoint x: 521, startPoint y: 55, endPoint x: 205, endPoint y: 86, distance: 317.2
click at [103, 61] on html "Saving Bulk Changes... × My Catalog WILD WEST 60+ Strawberry Stampede Diamonds …" at bounding box center [580, 49] width 954 height 46
copy span "WILD WEST 60+ Strawberry Stampede Diamonds Dipped Blunts 3 x 0.5g"
click at [443, 200] on link "Assets" at bounding box center [449, 205] width 31 height 17
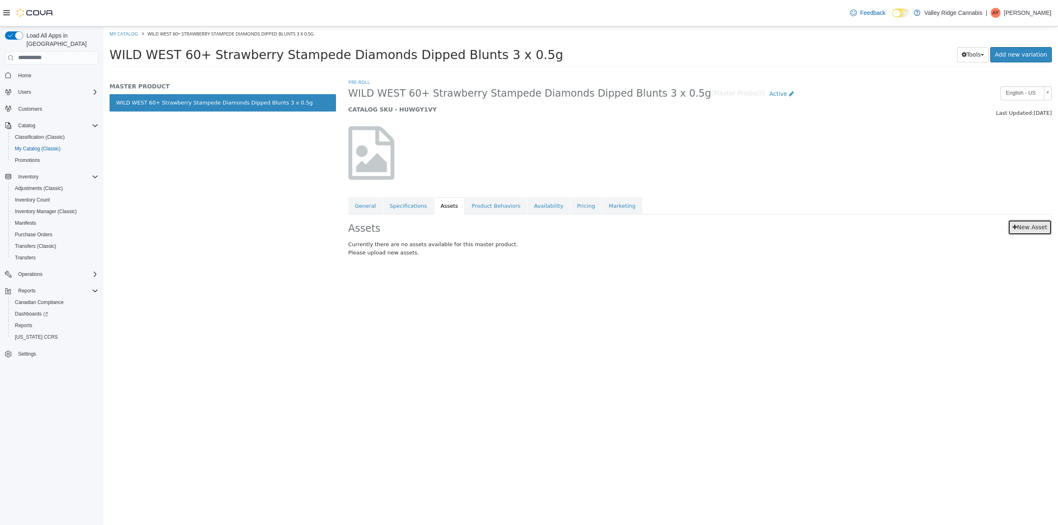
click at [1014, 228] on icon at bounding box center [1014, 227] width 5 height 6
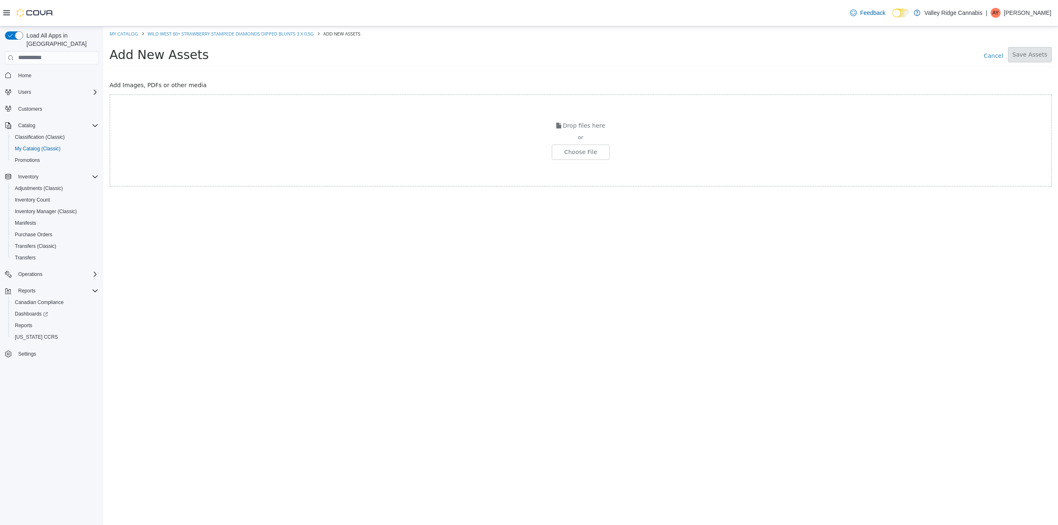
click at [594, 140] on div "or" at bounding box center [580, 137] width 940 height 8
click at [586, 149] on input "file" at bounding box center [148, 152] width 922 height 14
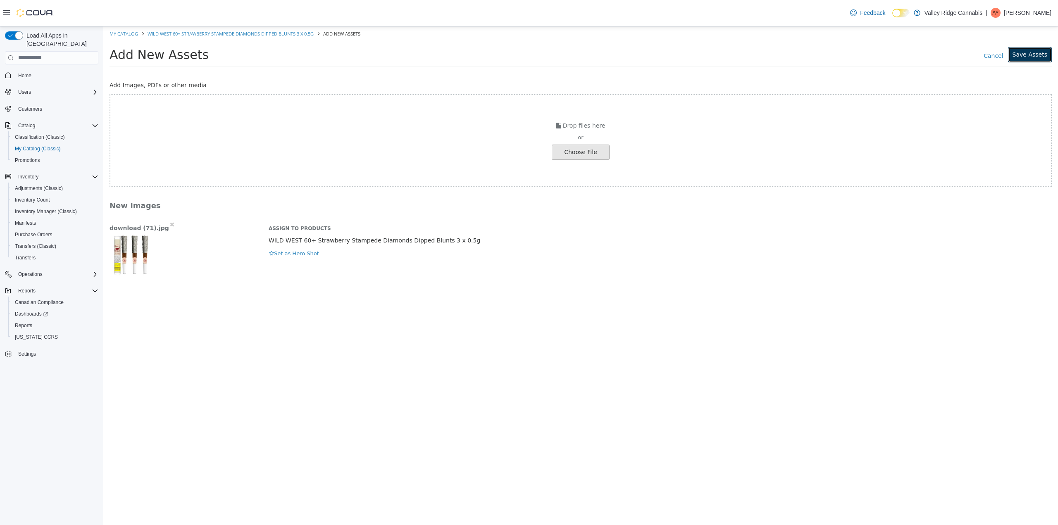
click at [1049, 55] on button "Save Assets" at bounding box center [1030, 54] width 44 height 15
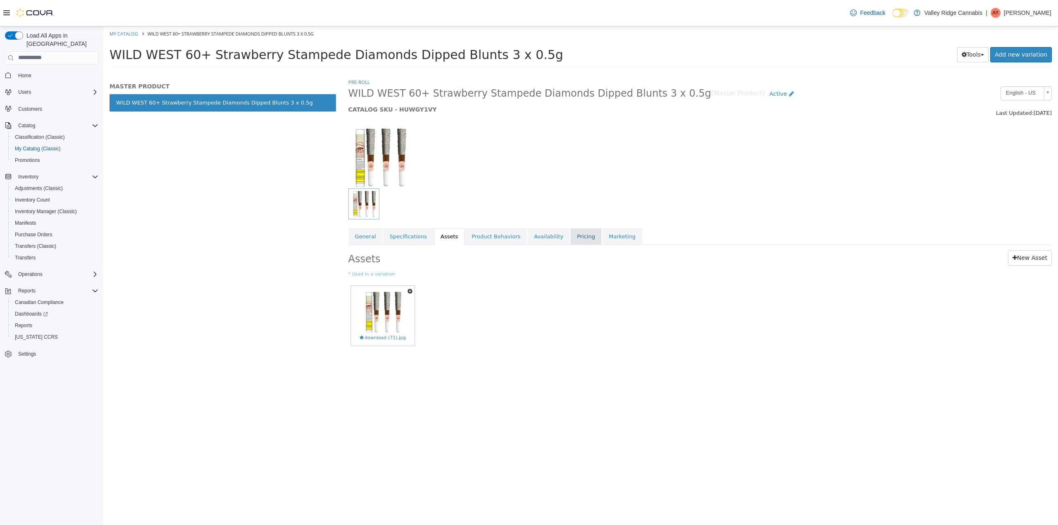
click at [575, 236] on link "Pricing" at bounding box center [585, 236] width 31 height 17
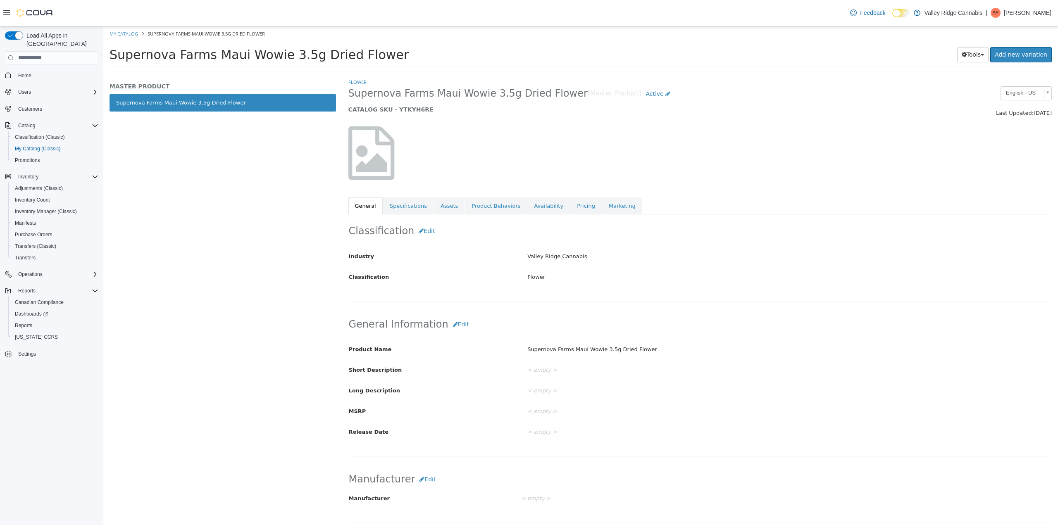
drag, startPoint x: 378, startPoint y: 55, endPoint x: 107, endPoint y: 63, distance: 270.7
click at [107, 63] on div "Supernova Farms Maui Wowie 3.5g Dried Flower Tools Clone Print Labels Add new v…" at bounding box center [580, 56] width 954 height 31
copy span "Supernova Farms Maui Wowie 3.5g Dried Flower"
click at [446, 200] on link "Assets" at bounding box center [449, 205] width 31 height 17
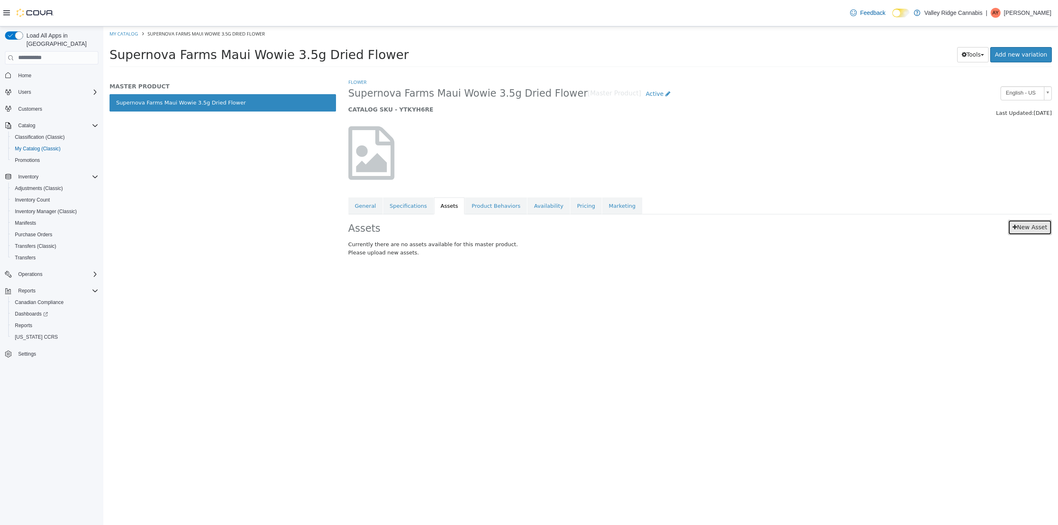
click at [1042, 231] on link "New Asset" at bounding box center [1030, 226] width 44 height 15
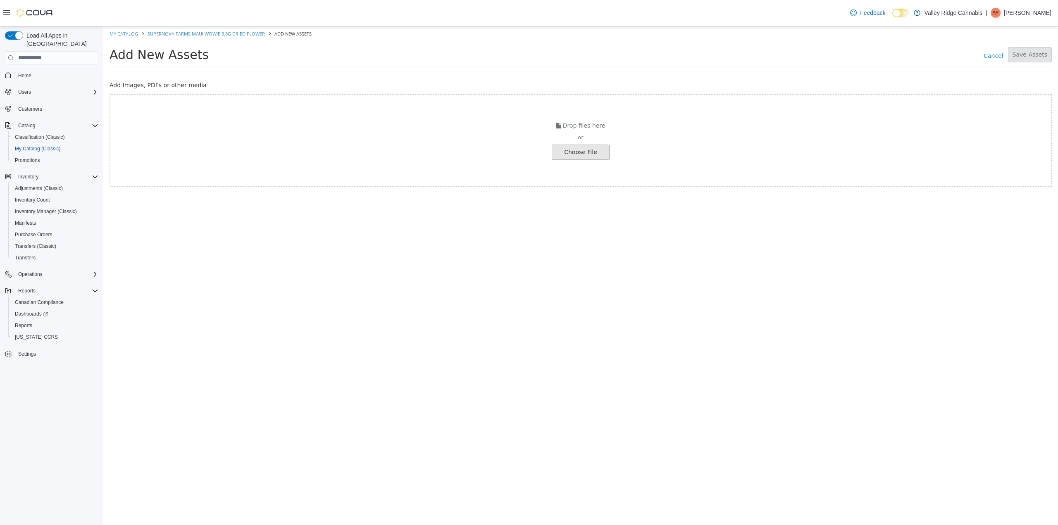
click at [580, 147] on input "file" at bounding box center [148, 152] width 922 height 14
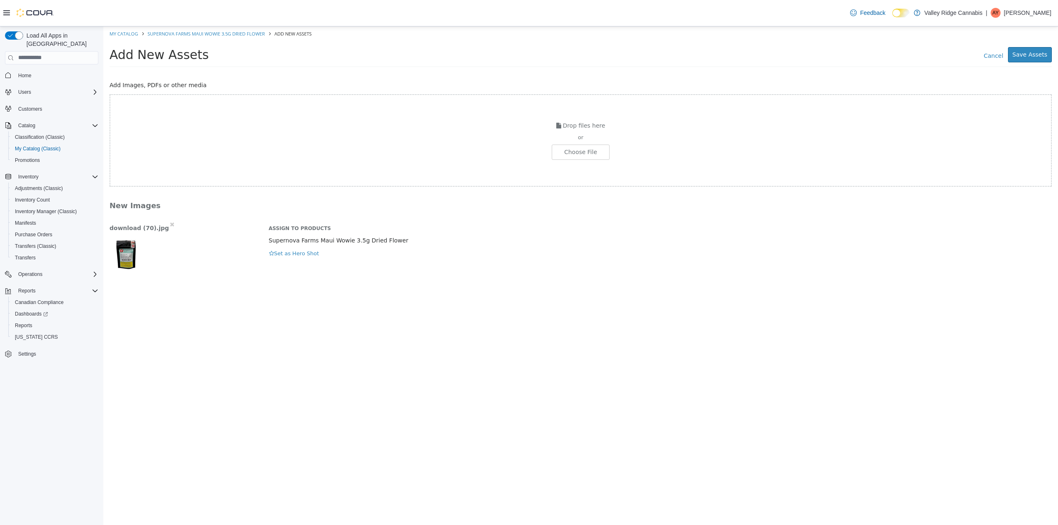
click at [1035, 62] on div "Add New Assets Cancel Save Assets" at bounding box center [580, 56] width 942 height 21
click at [1035, 58] on button "Save Assets" at bounding box center [1030, 54] width 44 height 15
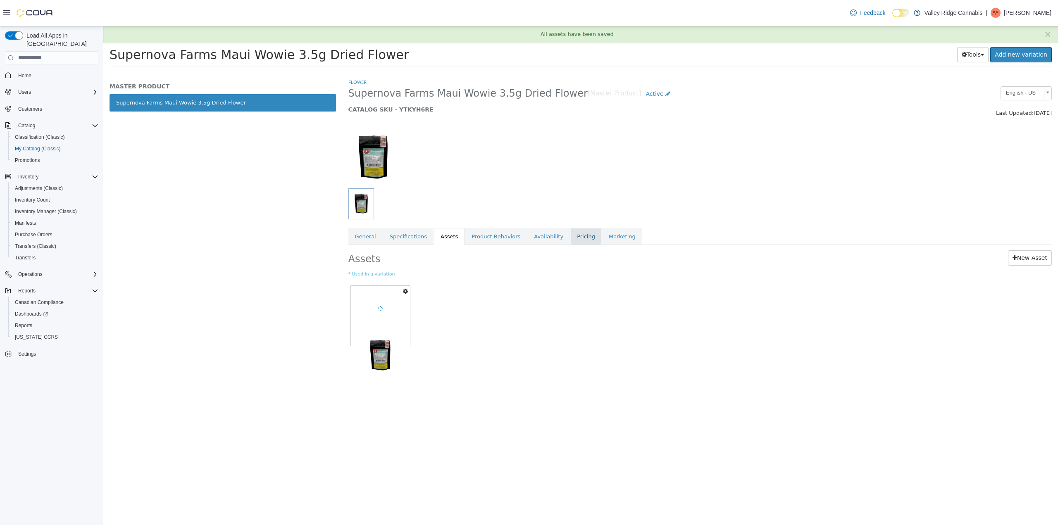
click at [571, 238] on link "Pricing" at bounding box center [585, 236] width 31 height 17
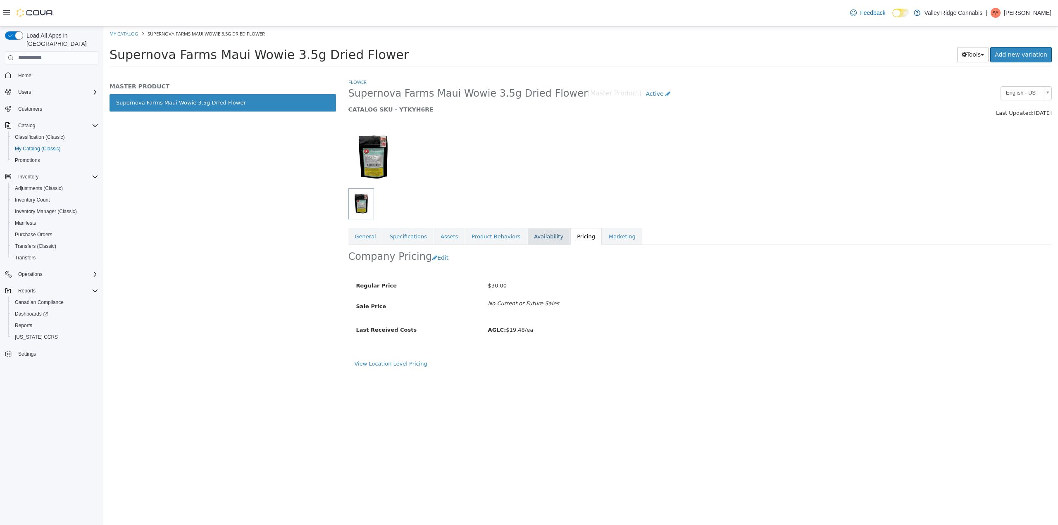
click at [539, 229] on link "Availability" at bounding box center [548, 236] width 43 height 17
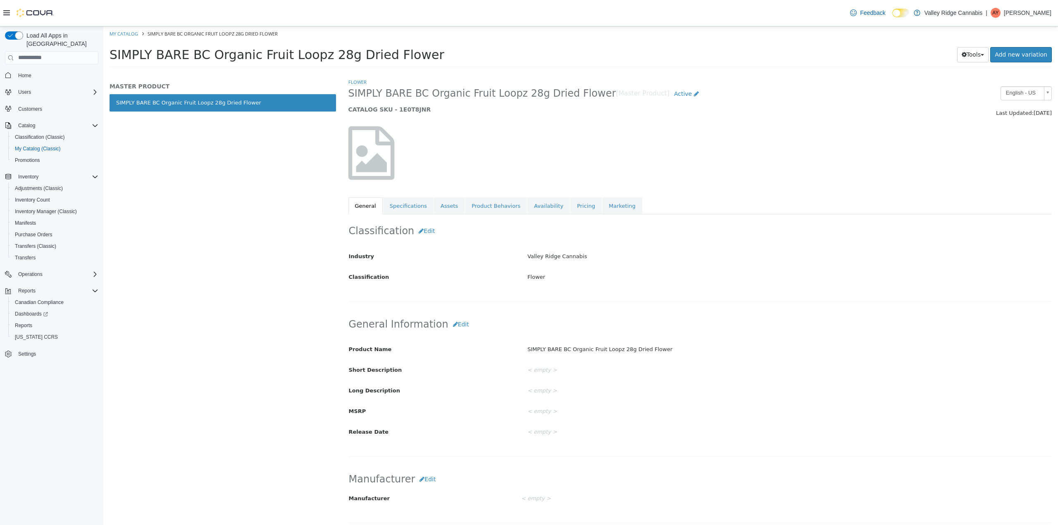
drag, startPoint x: 418, startPoint y: 55, endPoint x: 117, endPoint y: 75, distance: 301.8
click at [117, 72] on html "Saving Bulk Changes... × My Catalog SIMPLY BARE BC Organic Fruit Loopz 28g Drie…" at bounding box center [580, 49] width 954 height 46
copy span "SIMPLY BARE BC Organic Fruit Loopz 28g Dried Flower"
click at [443, 207] on link "Assets" at bounding box center [449, 205] width 31 height 17
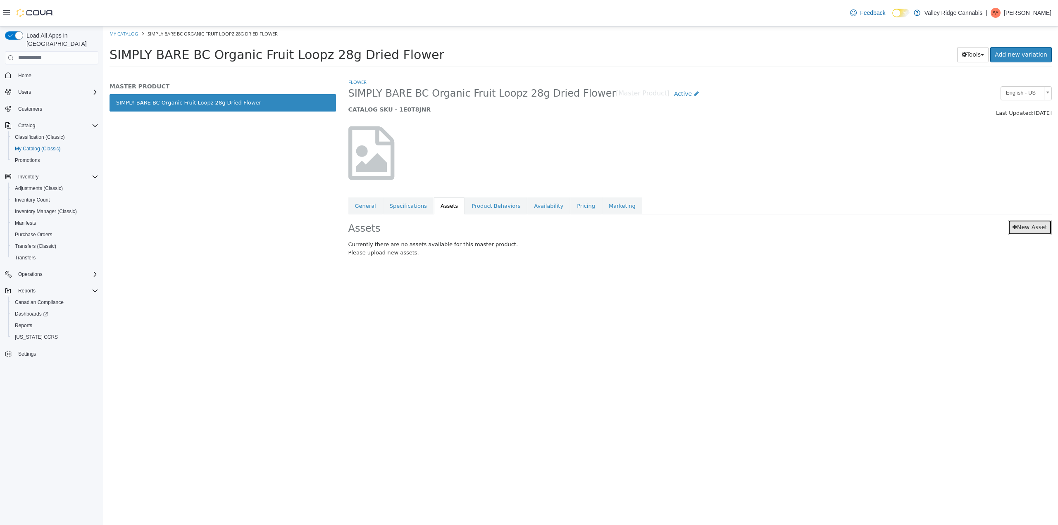
click at [1019, 227] on link "New Asset" at bounding box center [1030, 226] width 44 height 15
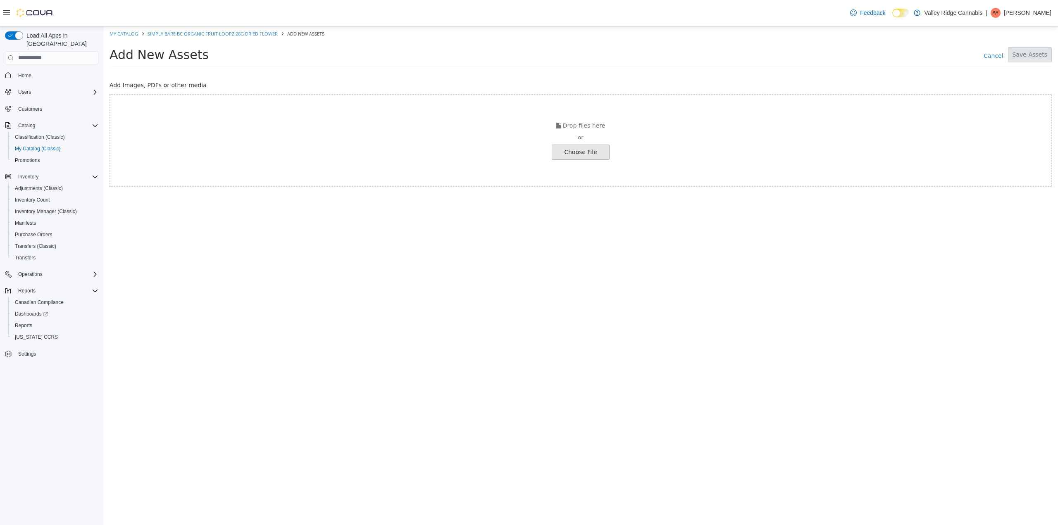
click at [585, 158] on input "file" at bounding box center [148, 152] width 922 height 14
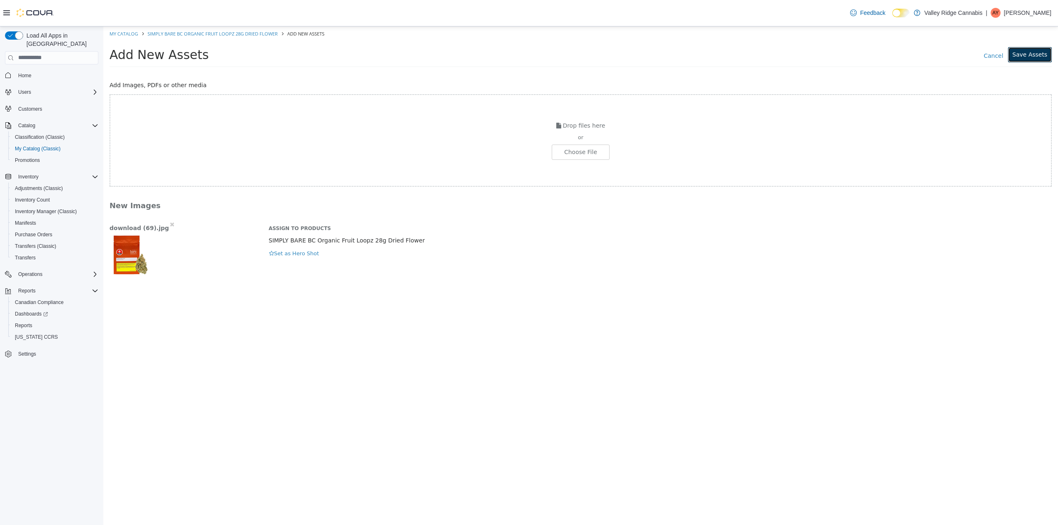
click at [1037, 59] on button "Save Assets" at bounding box center [1030, 54] width 44 height 15
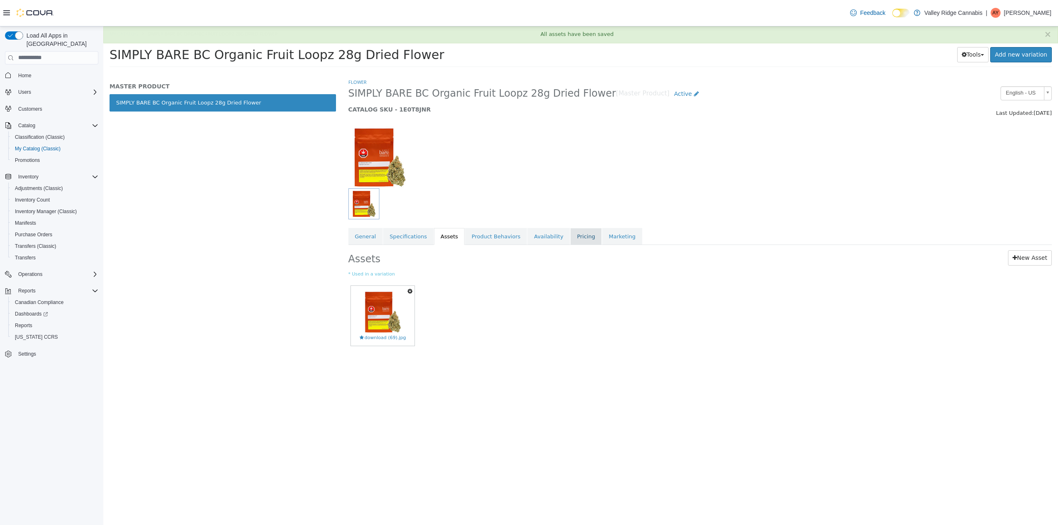
click at [571, 234] on link "Pricing" at bounding box center [585, 236] width 31 height 17
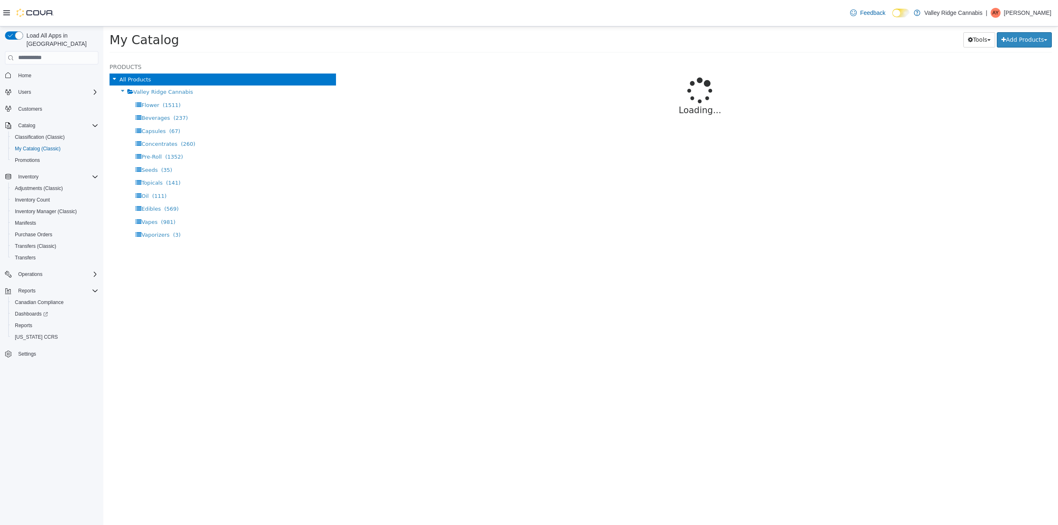
select select "**********"
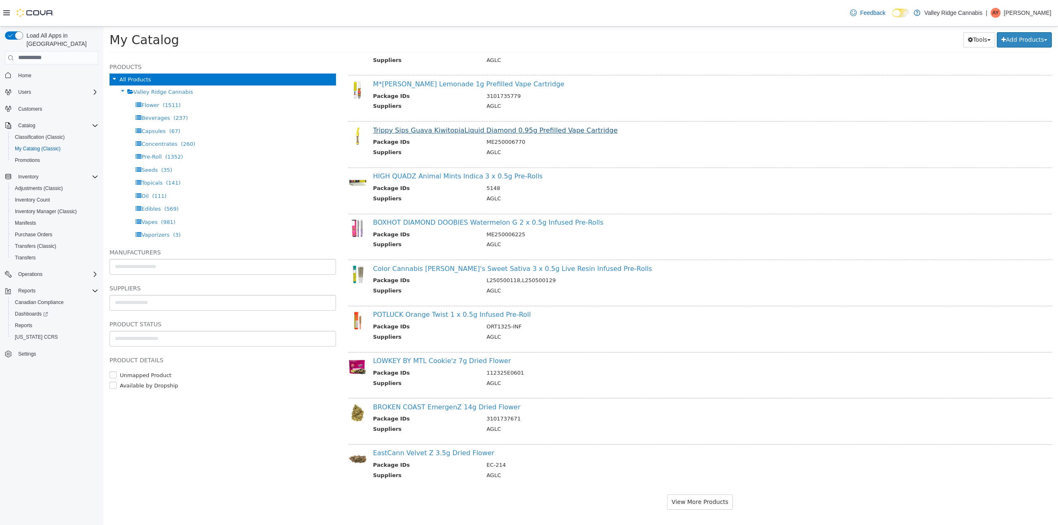
scroll to position [564, 0]
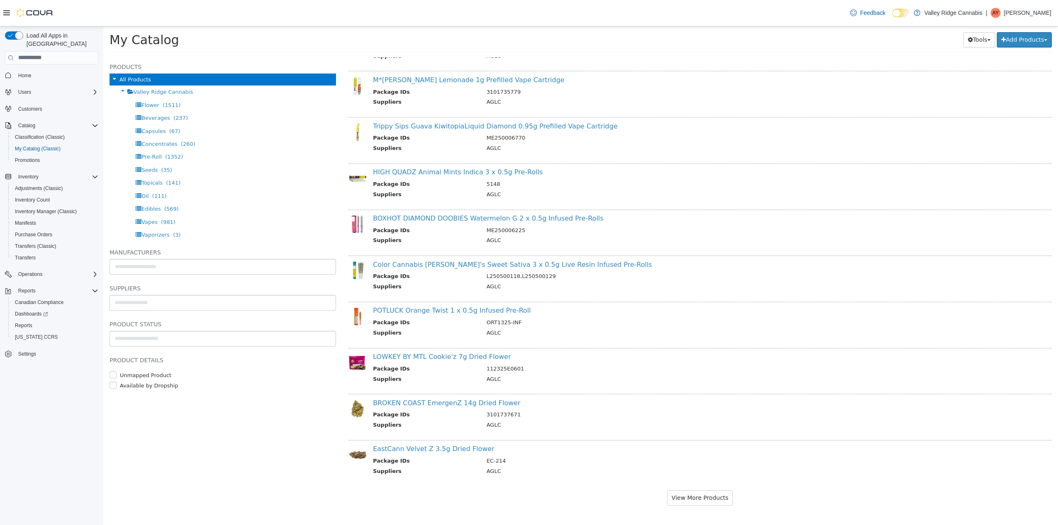
click at [692, 487] on div "**********" at bounding box center [700, 1] width 704 height 1009
click at [692, 490] on div "**********" at bounding box center [700, 1] width 704 height 1009
click at [693, 493] on button "View More Products" at bounding box center [700, 497] width 66 height 15
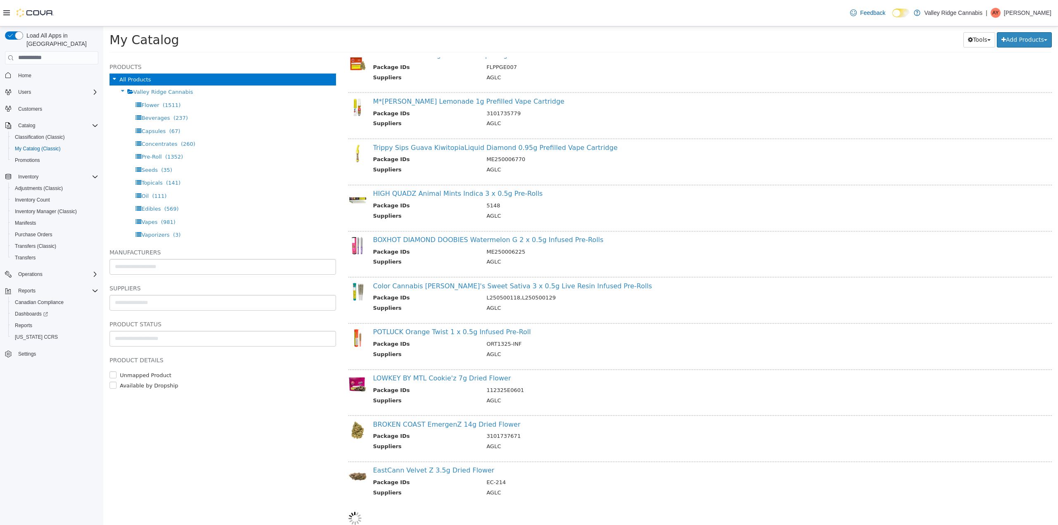
select select "**********"
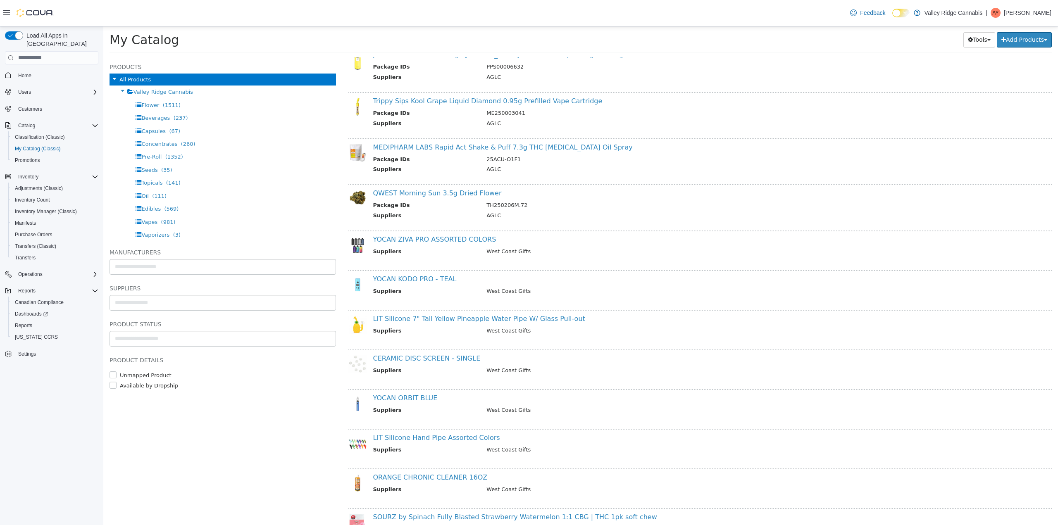
scroll to position [1442, 0]
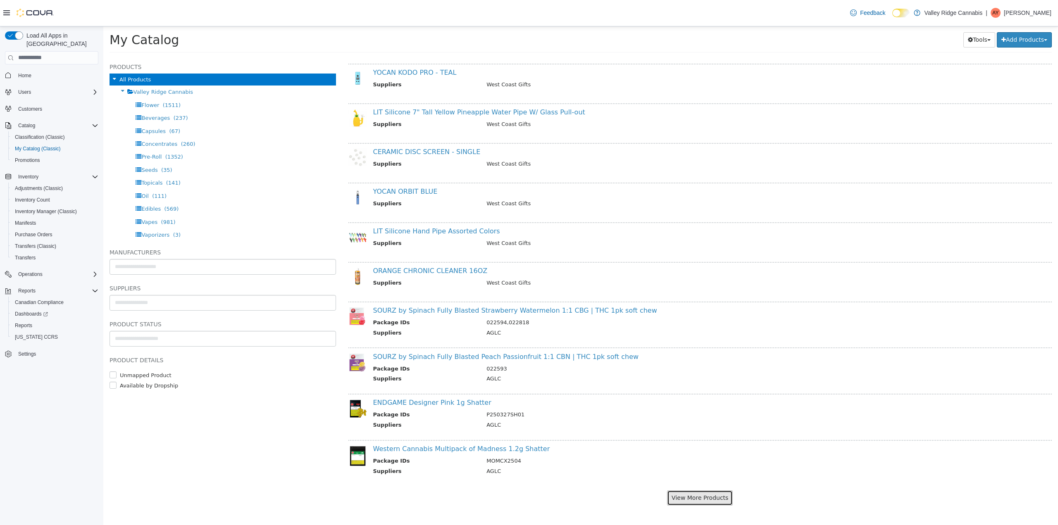
click at [714, 493] on button "View More Products" at bounding box center [700, 497] width 66 height 15
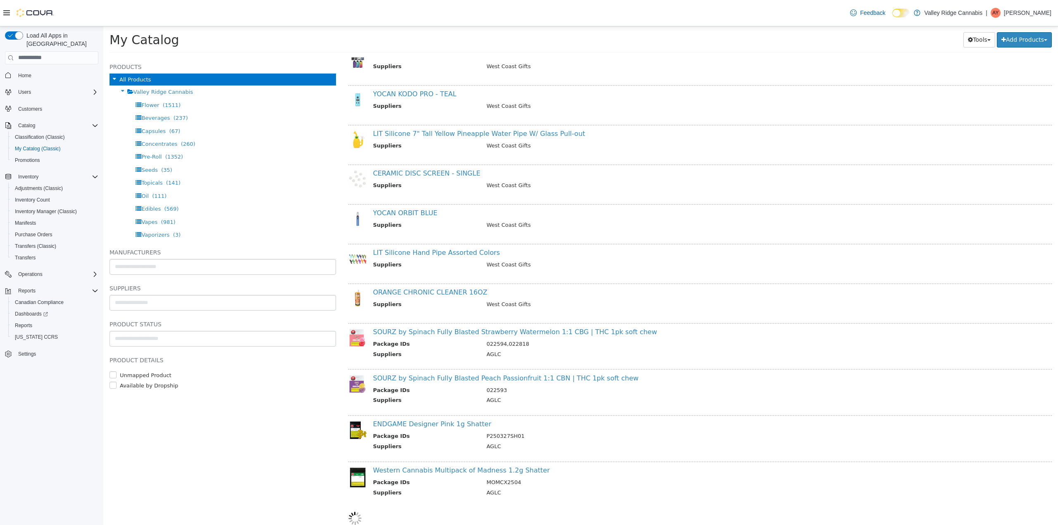
select select "**********"
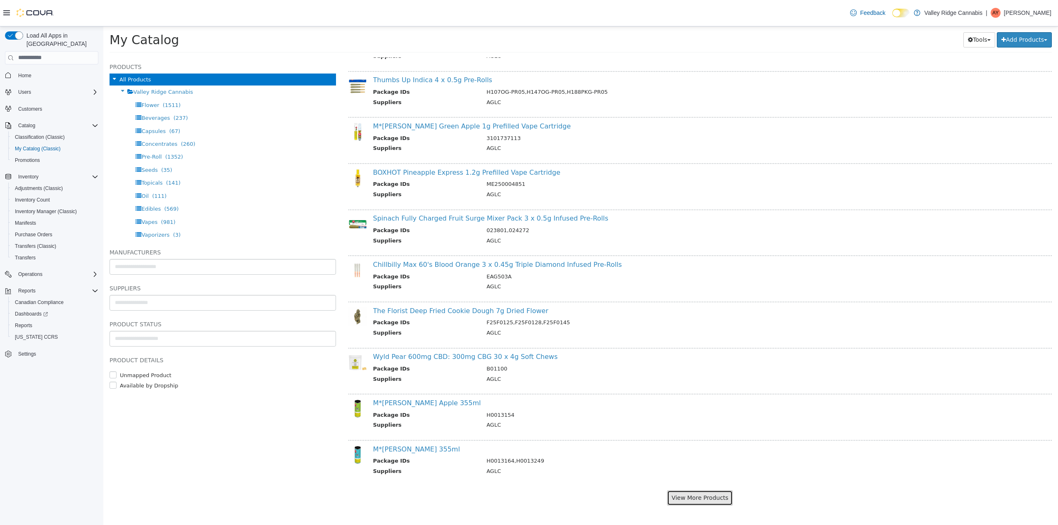
click at [719, 493] on button "View More Products" at bounding box center [700, 497] width 66 height 15
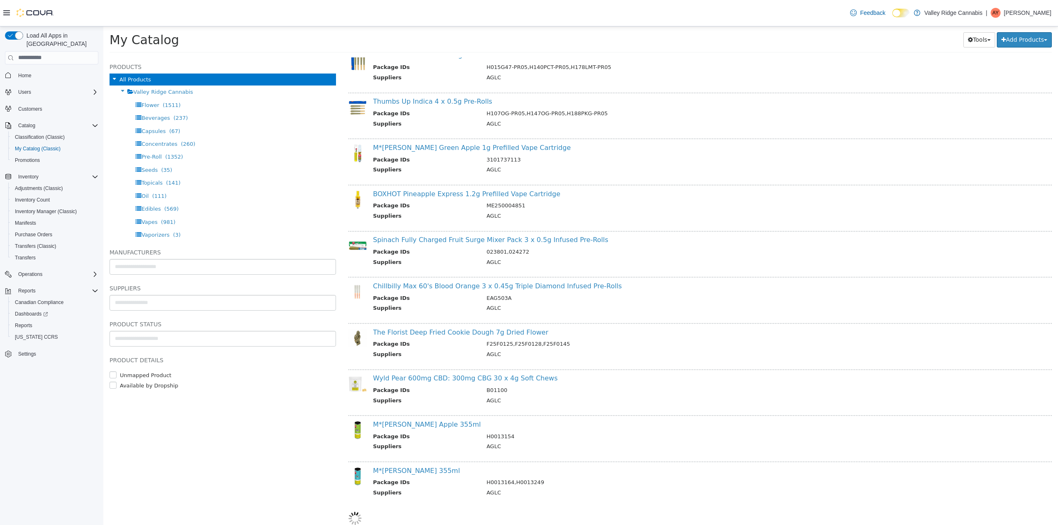
scroll to position [2343, 0]
select select "**********"
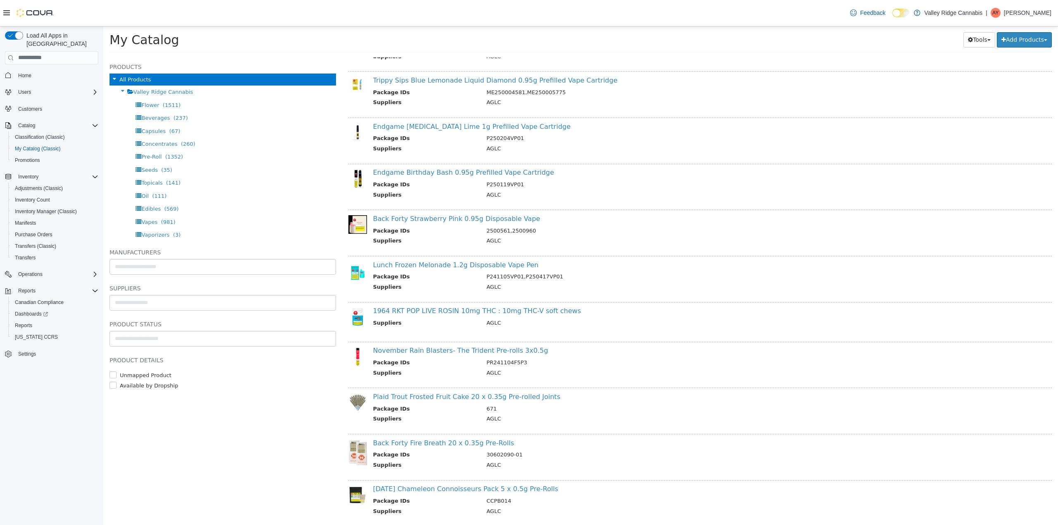
scroll to position [3274, 0]
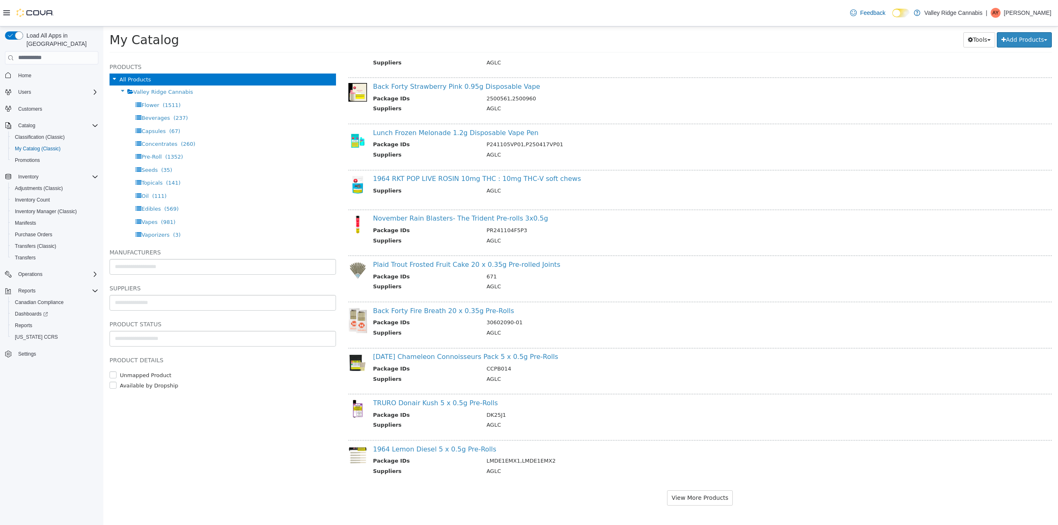
click at [738, 496] on div "View More Products" at bounding box center [700, 497] width 704 height 15
click at [709, 496] on button "View More Products" at bounding box center [700, 497] width 66 height 15
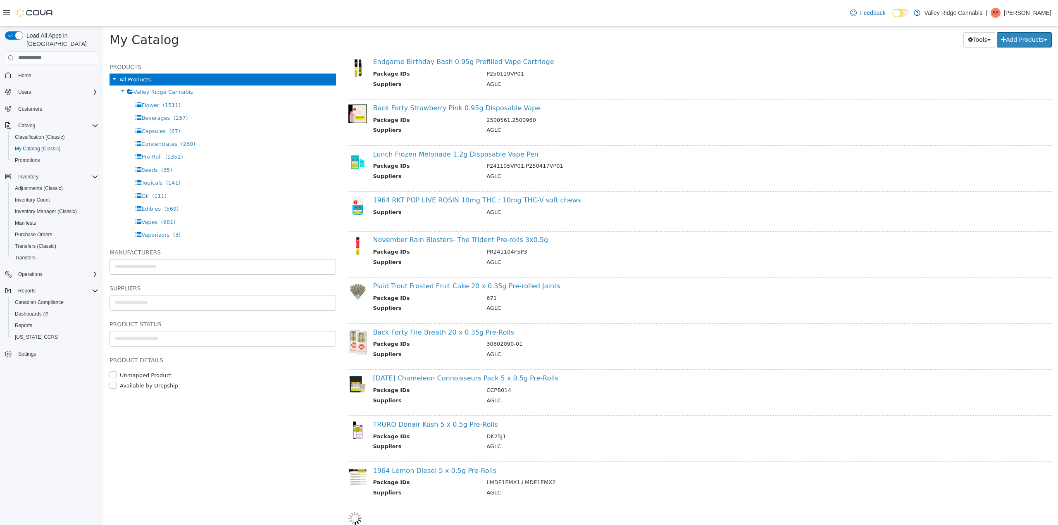
scroll to position [3253, 0]
select select "**********"
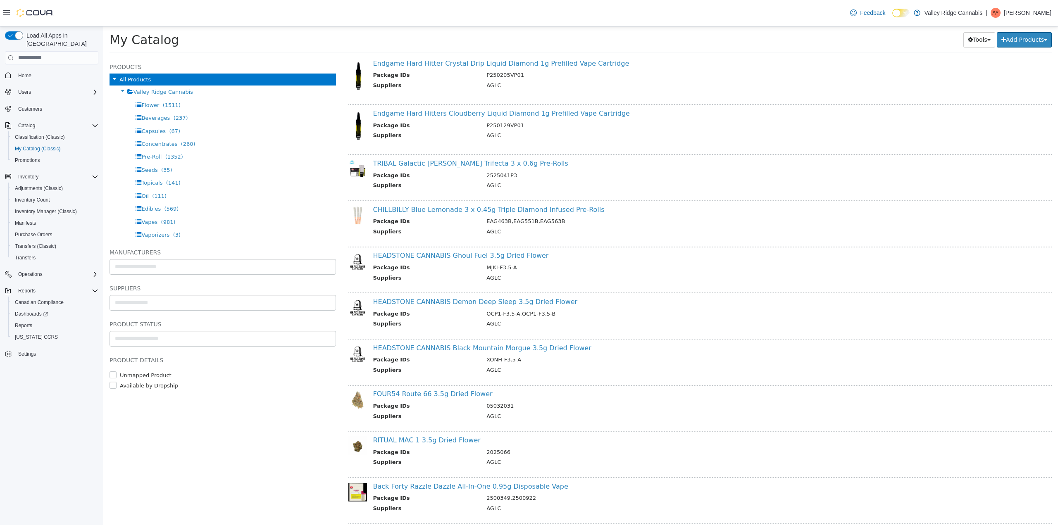
scroll to position [3791, 0]
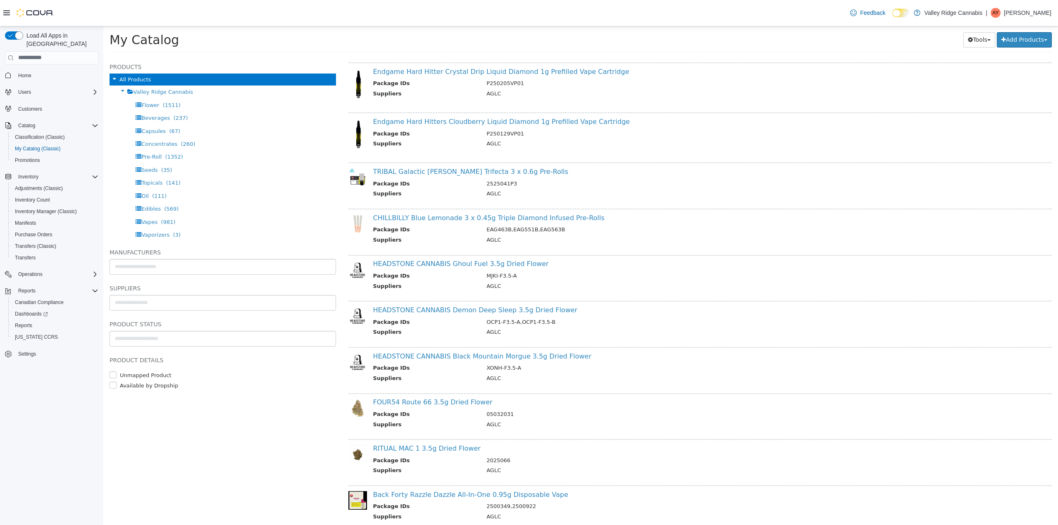
drag, startPoint x: 576, startPoint y: 357, endPoint x: 370, endPoint y: 353, distance: 205.8
click at [370, 353] on div "HEADSTONE CANNABIS Black Mountain Morgue 3.5g Dried Flower Package IDs XONH-F3.…" at bounding box center [695, 368] width 656 height 32
copy link "HEADSTONE CANNABIS Black Mountain Morgue 3.5g Dried Flower"
drag, startPoint x: 568, startPoint y: 311, endPoint x: 372, endPoint y: 307, distance: 196.3
click at [372, 307] on div "HEADSTONE CANNABIS Demon Deep Sleep 3.5g Dried Flower Package IDs OCP1-F3.5-A,O…" at bounding box center [695, 322] width 656 height 32
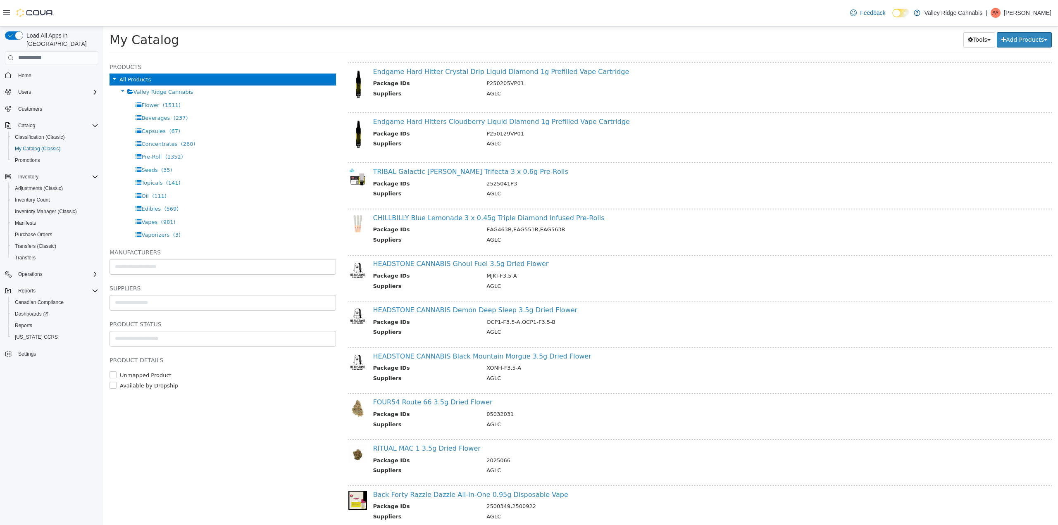
copy link "HEADSTONE CANNABIS Demon Deep Sleep 3.5g Dried Flower"
click at [547, 264] on h4 "HEADSTONE CANNABIS Ghoul Fuel 3.5g Dried Flower" at bounding box center [695, 263] width 644 height 9
drag, startPoint x: 547, startPoint y: 263, endPoint x: 374, endPoint y: 264, distance: 172.7
click at [374, 264] on h4 "HEADSTONE CANNABIS Ghoul Fuel 3.5g Dried Flower" at bounding box center [695, 263] width 644 height 9
copy link "HEADSTONE CANNABIS Ghoul Fuel 3.5g Dried Flower"
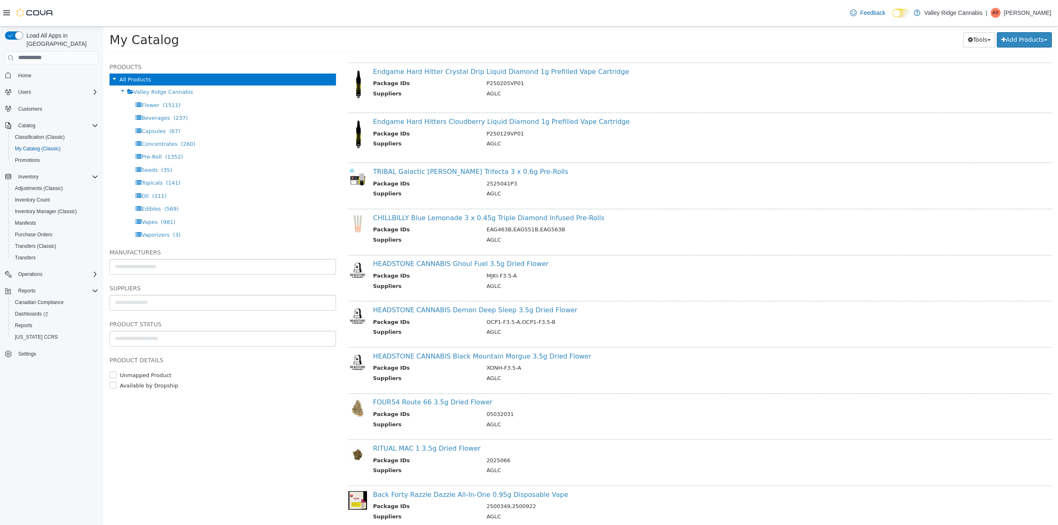
click at [598, 365] on td "XONH-F3.5-A" at bounding box center [748, 369] width 536 height 10
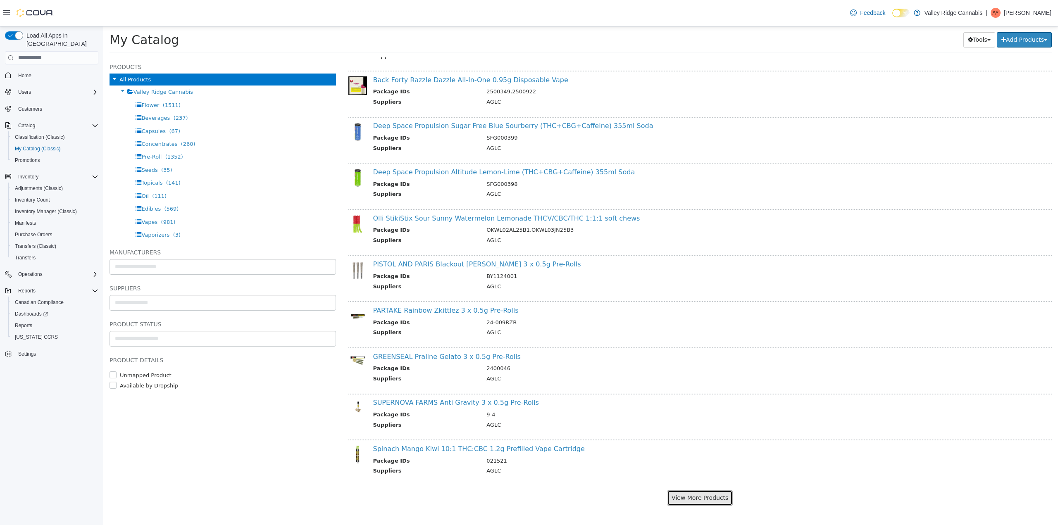
click at [706, 499] on button "View More Products" at bounding box center [700, 497] width 66 height 15
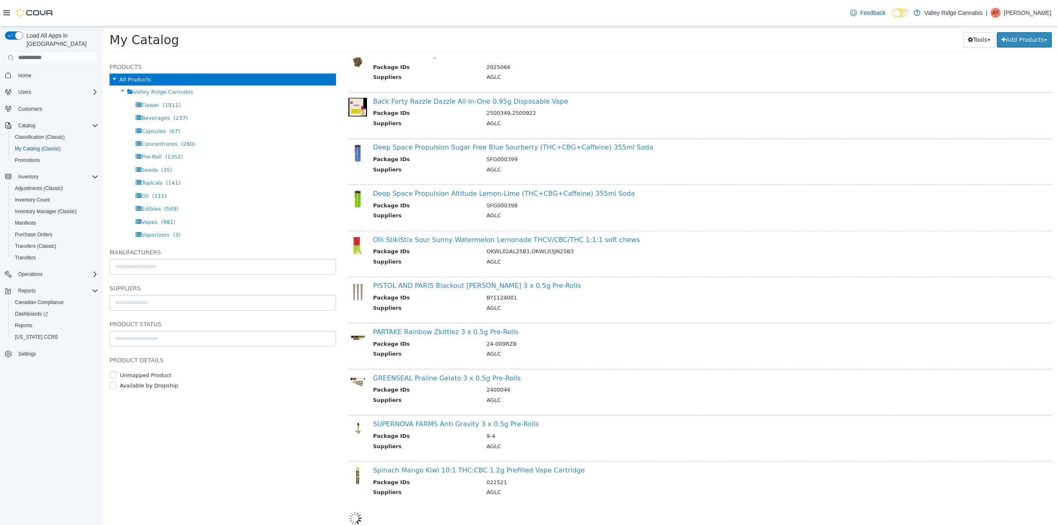
select select "**********"
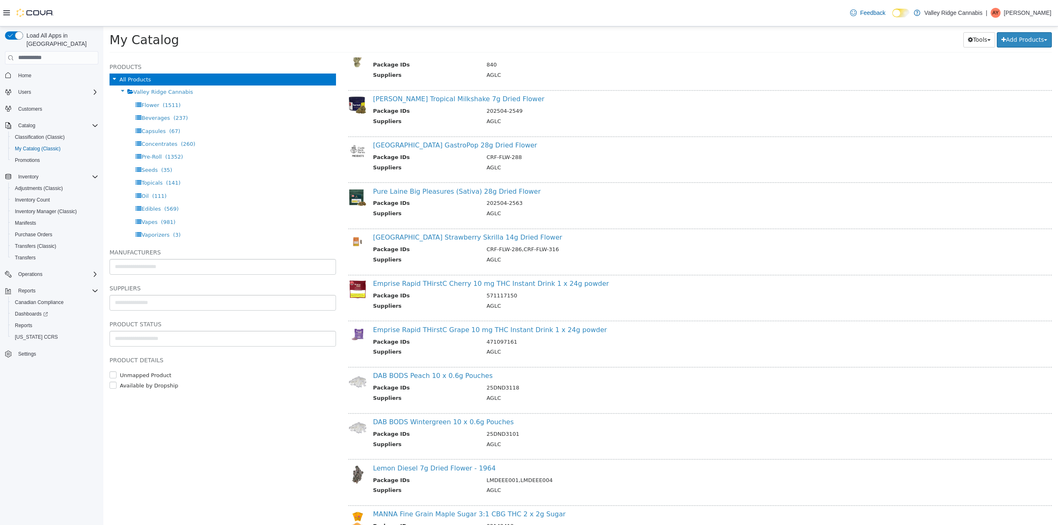
scroll to position [4930, 0]
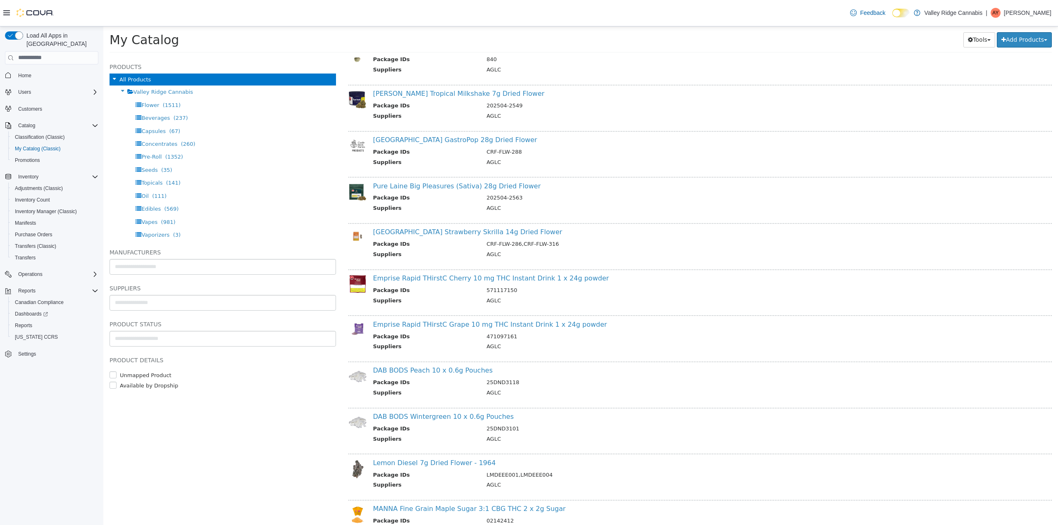
drag, startPoint x: 515, startPoint y: 143, endPoint x: 372, endPoint y: 141, distance: 143.0
click at [372, 141] on div "Castle Rock Farms GastroPop 28g Dried Flower Package IDs CRF-FLW-288 Suppliers …" at bounding box center [695, 152] width 656 height 32
copy link "[GEOGRAPHIC_DATA] GastroPop 28g Dried Flower"
drag, startPoint x: 429, startPoint y: 141, endPoint x: 417, endPoint y: 33, distance: 108.9
click at [429, 141] on link "[GEOGRAPHIC_DATA] GastroPop 28g Dried Flower" at bounding box center [455, 140] width 164 height 8
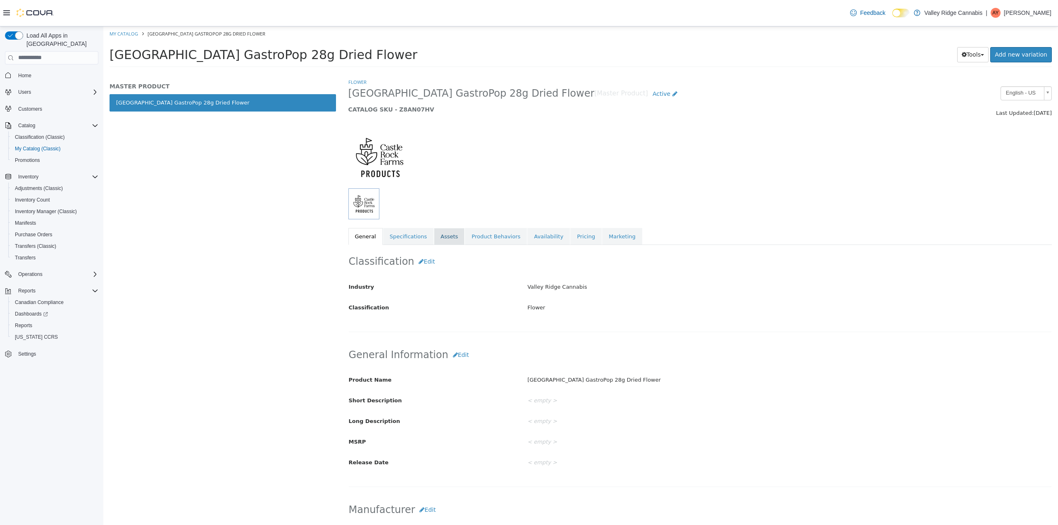
click at [442, 233] on link "Assets" at bounding box center [449, 236] width 31 height 17
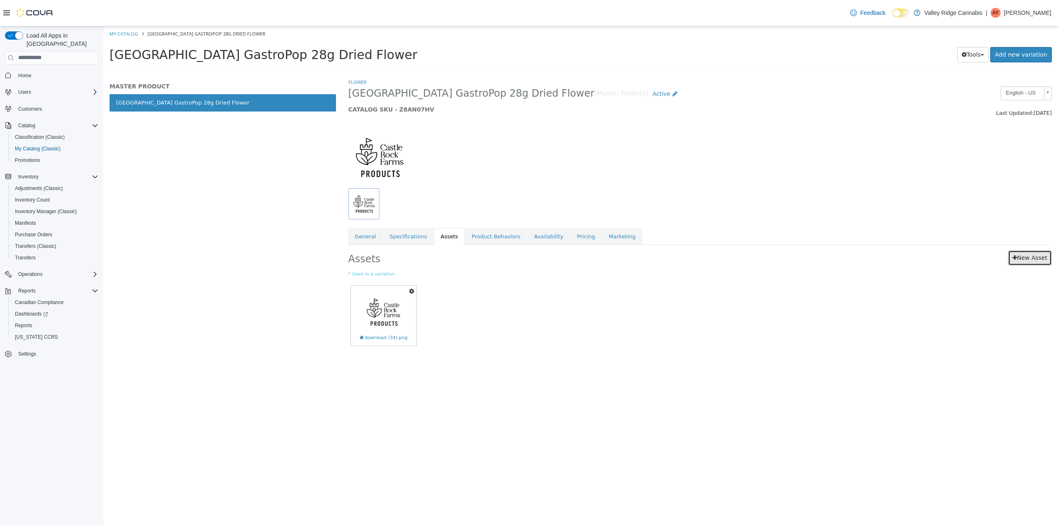
click at [1030, 260] on link "New Asset" at bounding box center [1030, 257] width 44 height 15
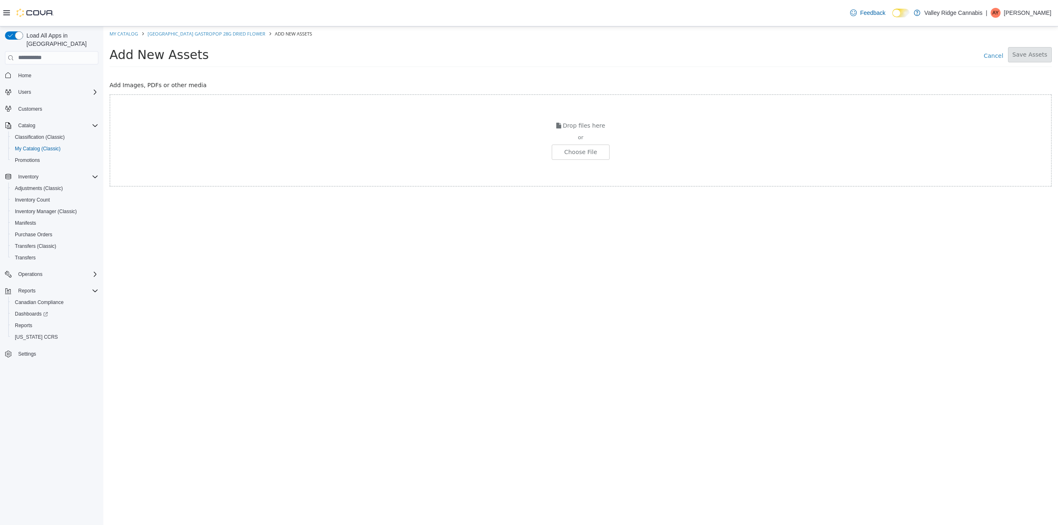
click at [599, 161] on div "Drop files here or Choose File" at bounding box center [580, 140] width 942 height 93
click at [595, 154] on input "file" at bounding box center [148, 152] width 922 height 14
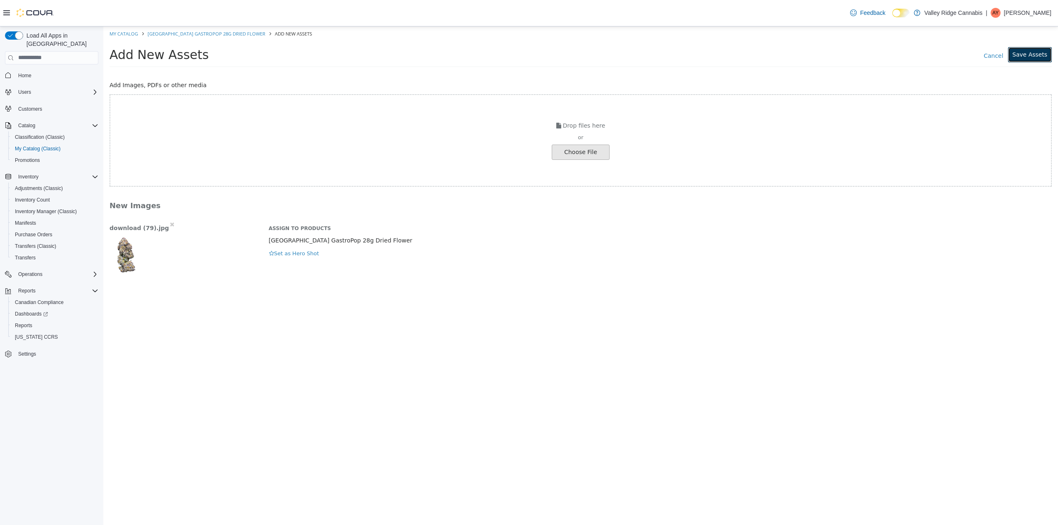
click at [1032, 58] on button "Save Assets" at bounding box center [1030, 54] width 44 height 15
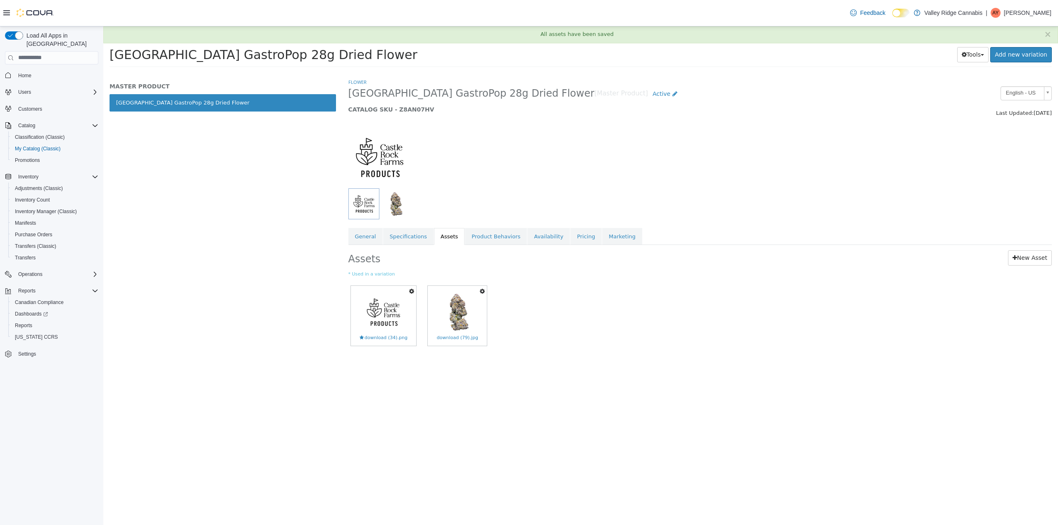
click at [409, 291] on icon "button" at bounding box center [411, 291] width 5 height 6
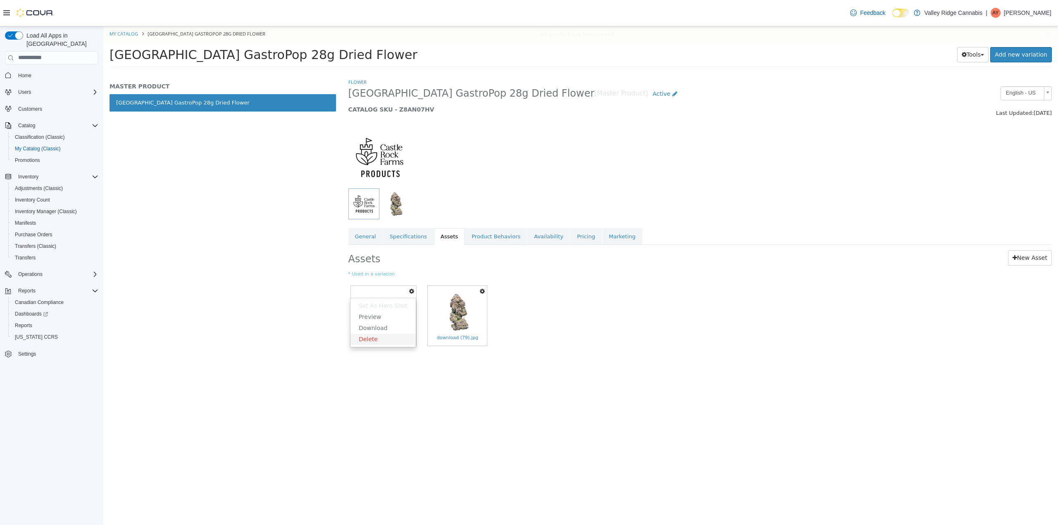
click at [369, 338] on link "Delete" at bounding box center [382, 338] width 65 height 11
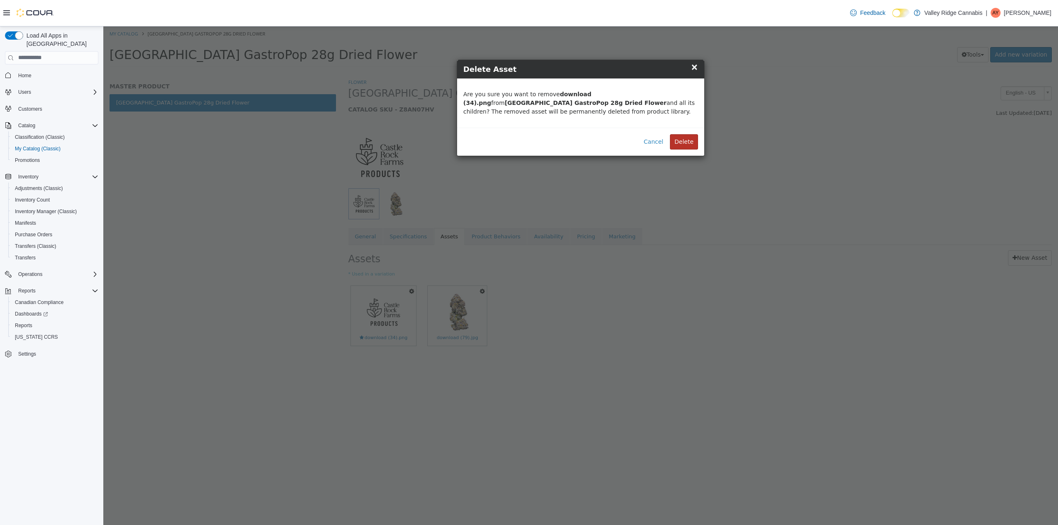
click at [691, 139] on button "Delete" at bounding box center [684, 141] width 28 height 15
